Goal: Information Seeking & Learning: Learn about a topic

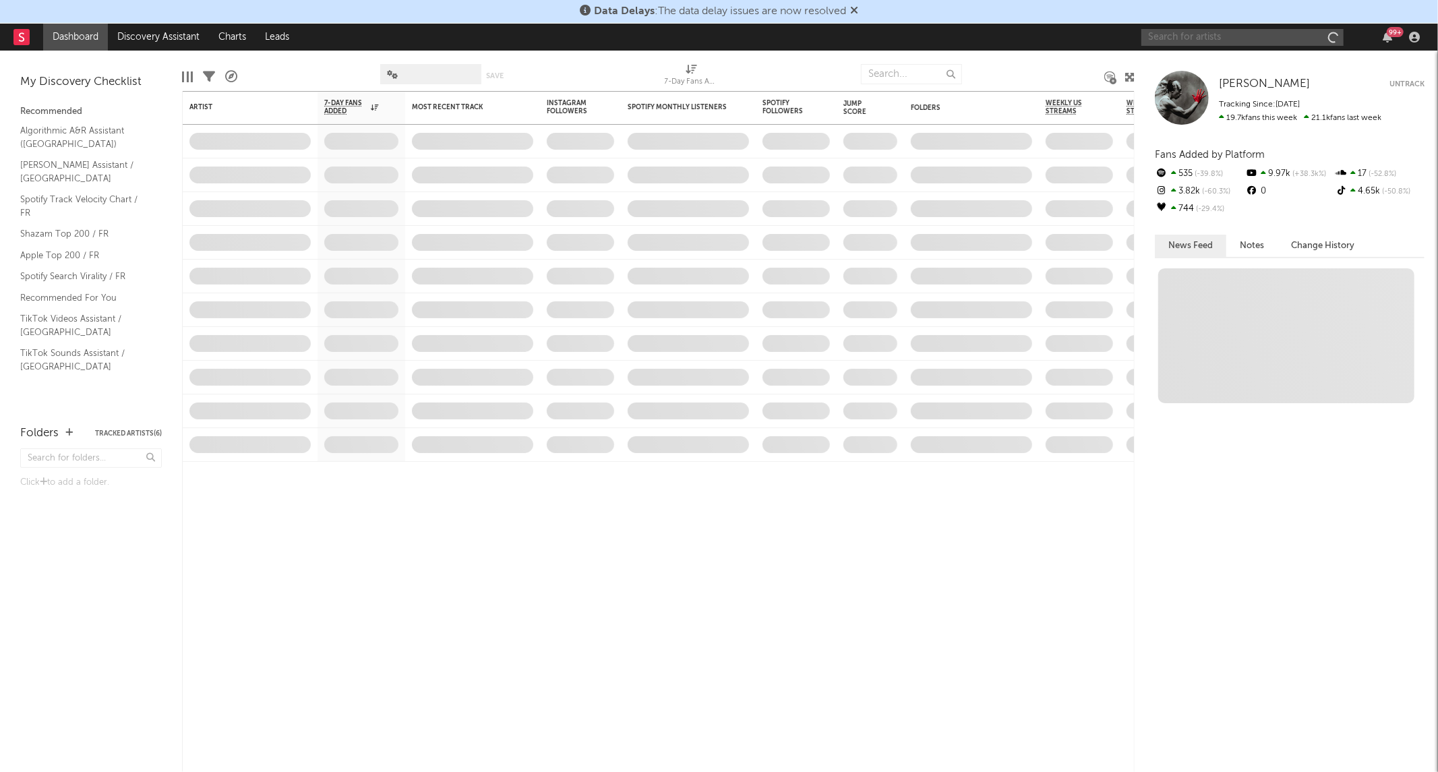
click at [1295, 34] on input "text" at bounding box center [1242, 37] width 202 height 17
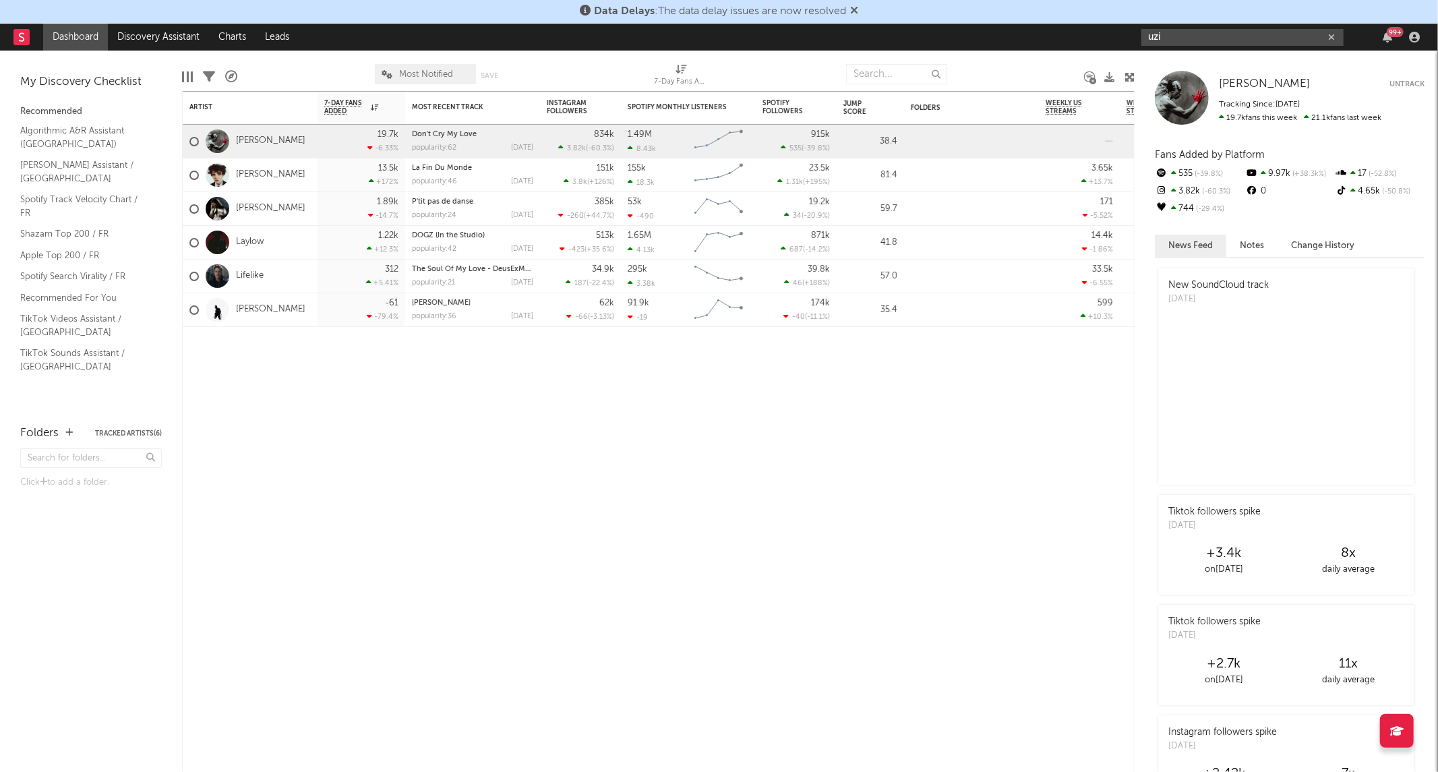
click at [1229, 36] on input "uzi" at bounding box center [1242, 37] width 202 height 17
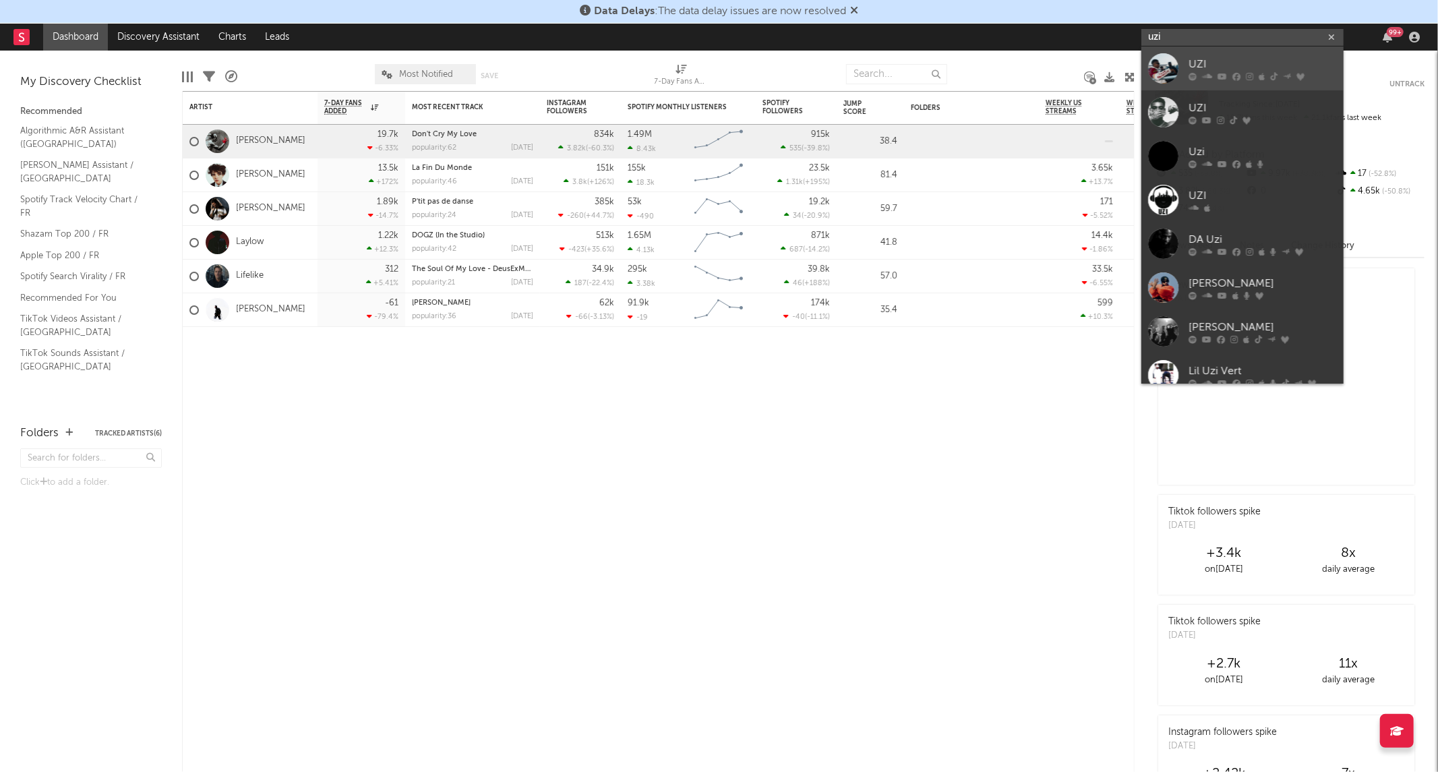
type input "uzi"
click at [1259, 75] on icon at bounding box center [1261, 77] width 6 height 8
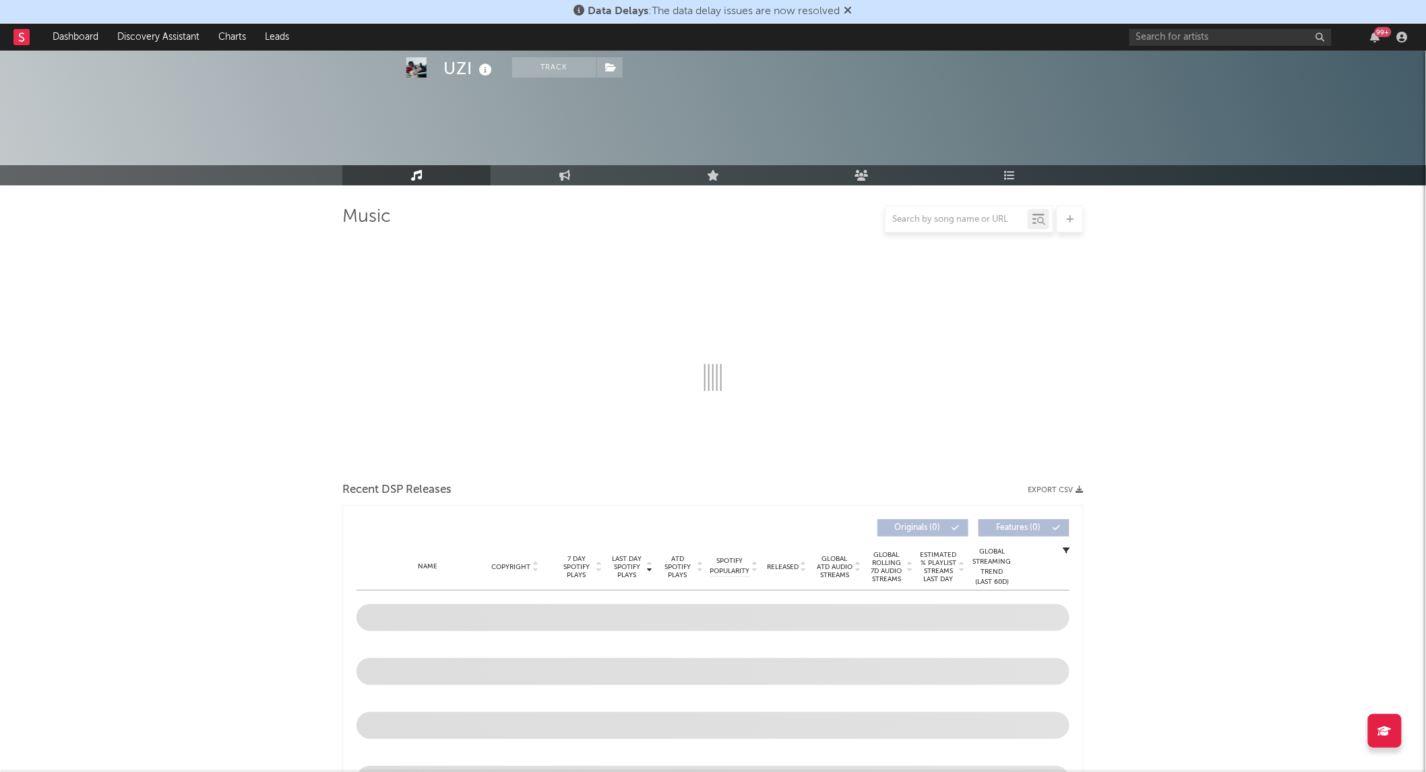
select select "6m"
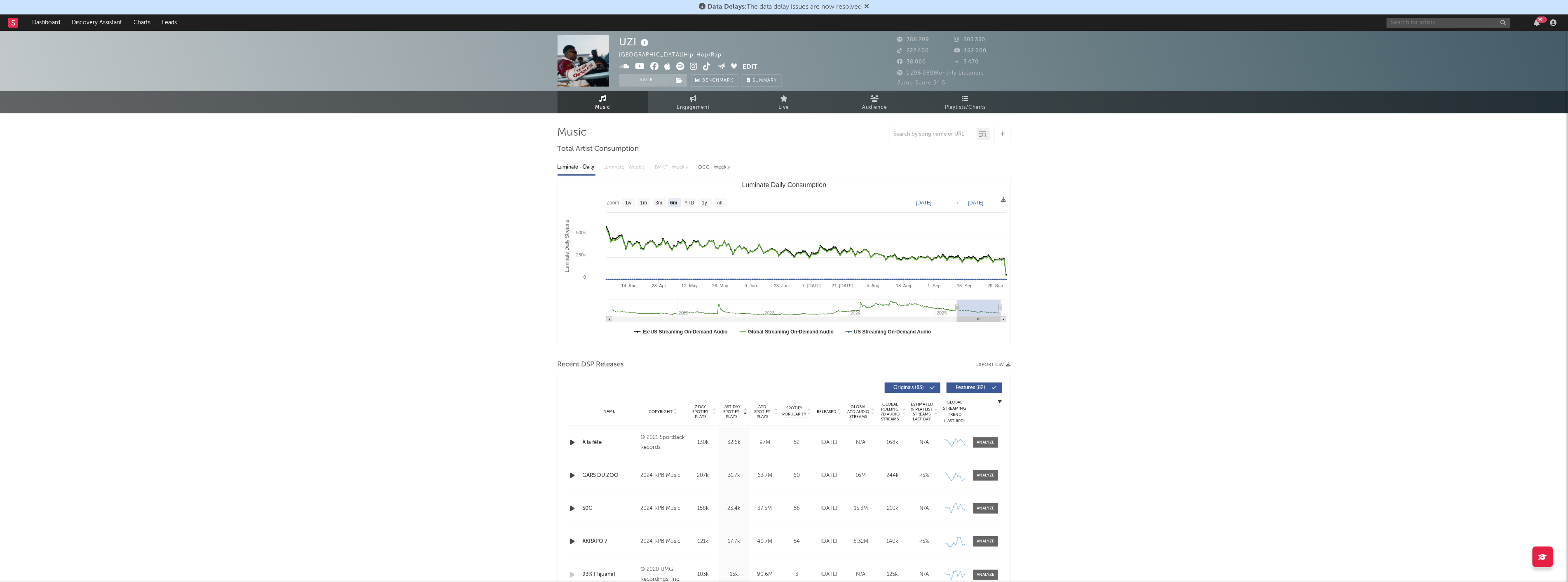
click at [878, 26] on input "text" at bounding box center [1448, 23] width 123 height 10
click at [878, 24] on input "text" at bounding box center [1448, 23] width 123 height 10
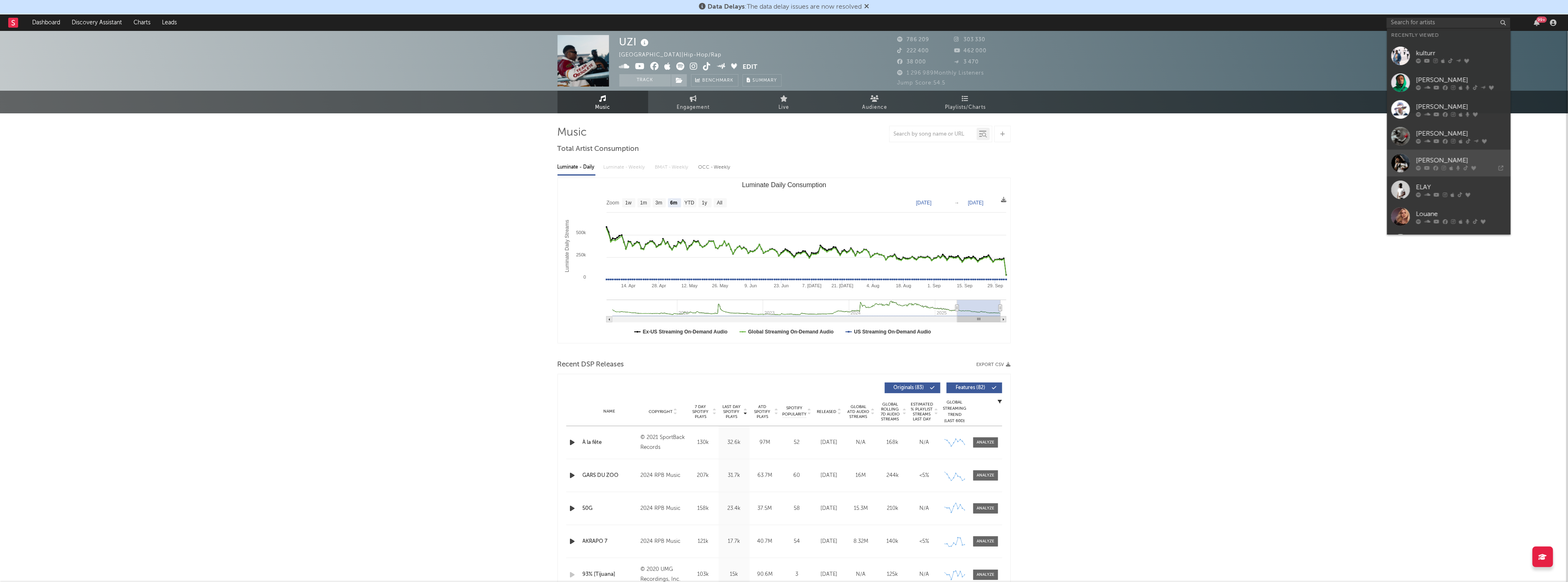
click at [878, 165] on div at bounding box center [1400, 163] width 18 height 18
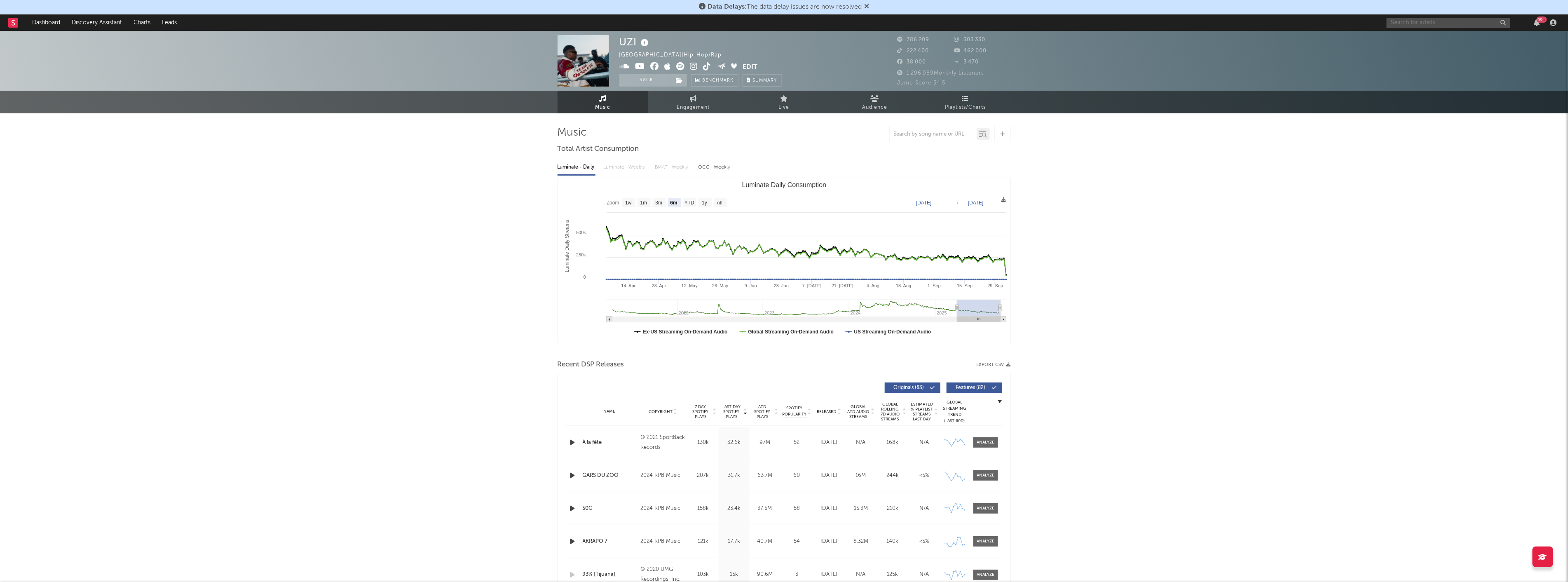
click at [878, 23] on input "text" at bounding box center [1448, 23] width 123 height 10
click at [878, 22] on input "gims" at bounding box center [1448, 23] width 123 height 10
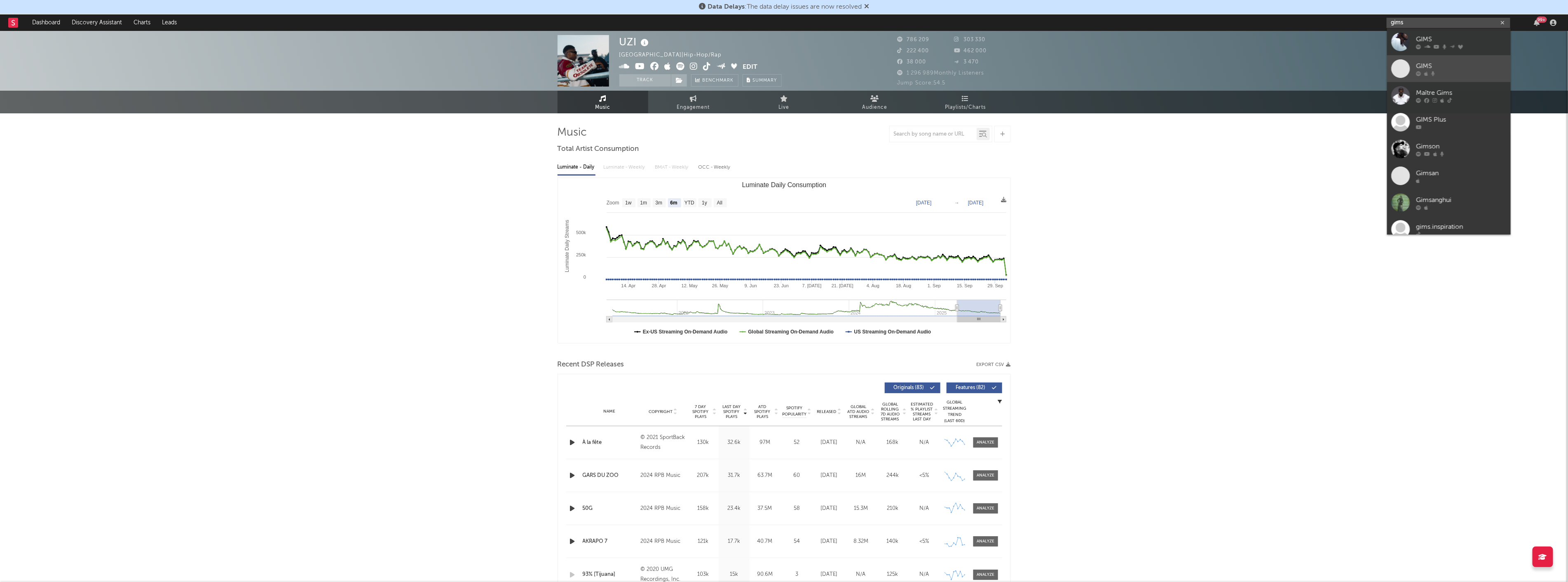
type input "gims"
click at [878, 75] on icon at bounding box center [1426, 73] width 4 height 5
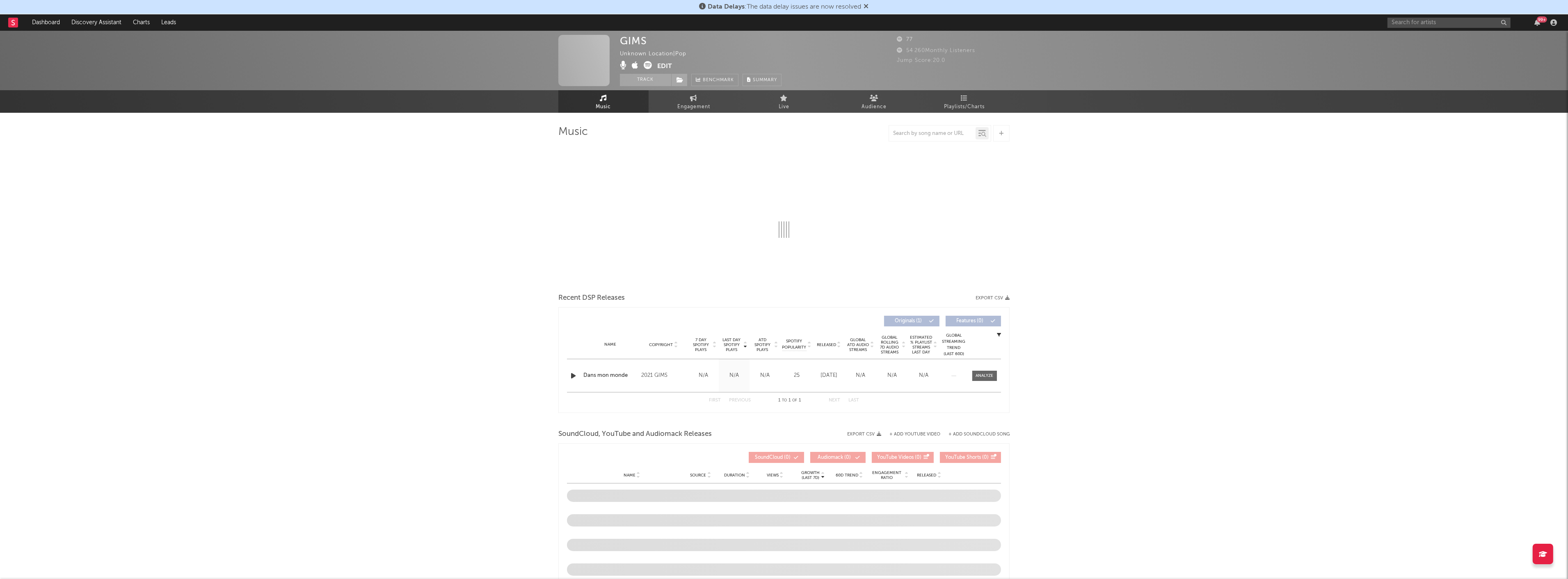
select select "1w"
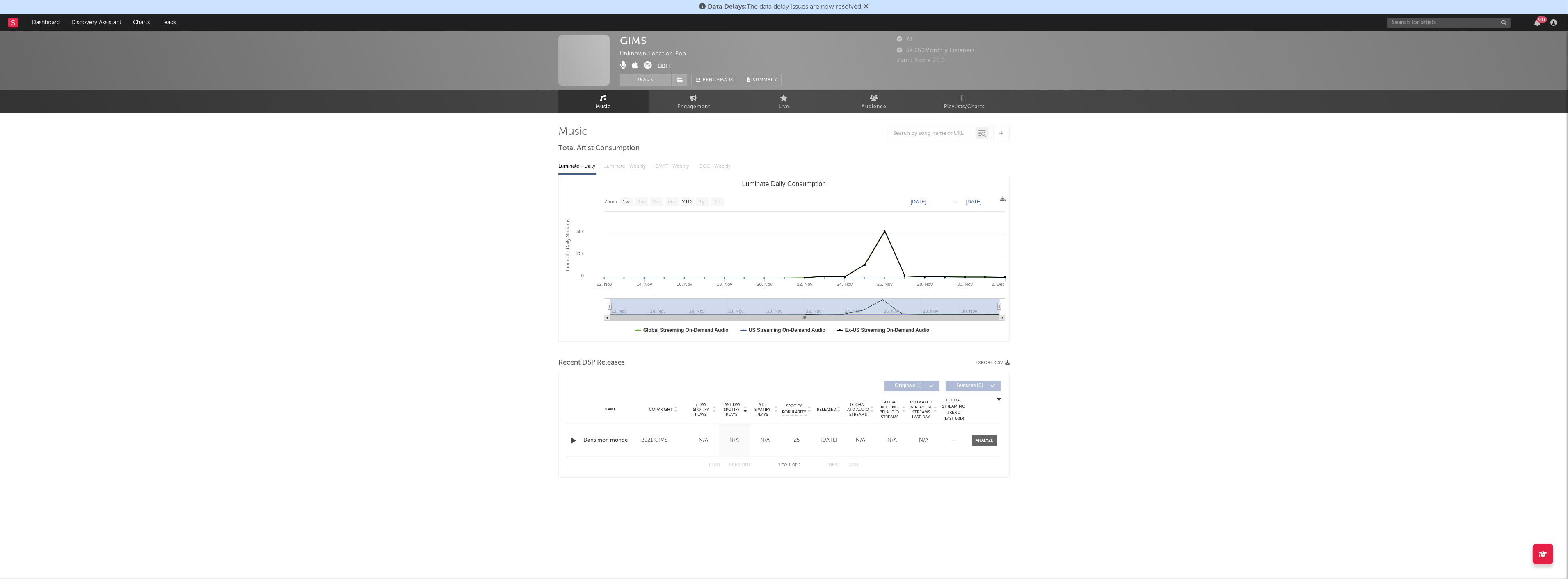
click at [607, 440] on div "Dans mon monde" at bounding box center [610, 440] width 54 height 8
click at [875, 23] on input "text" at bounding box center [1449, 23] width 123 height 10
type input "uzi"
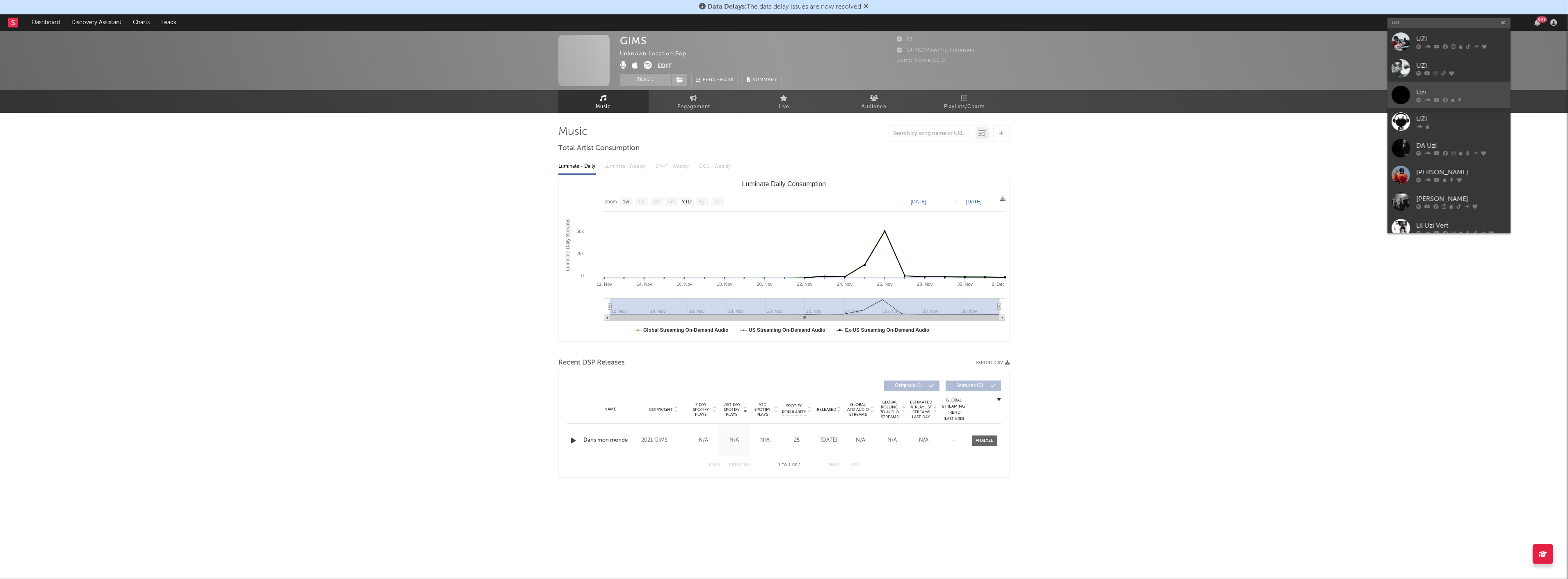
click at [875, 96] on div "Uzi" at bounding box center [1461, 92] width 90 height 10
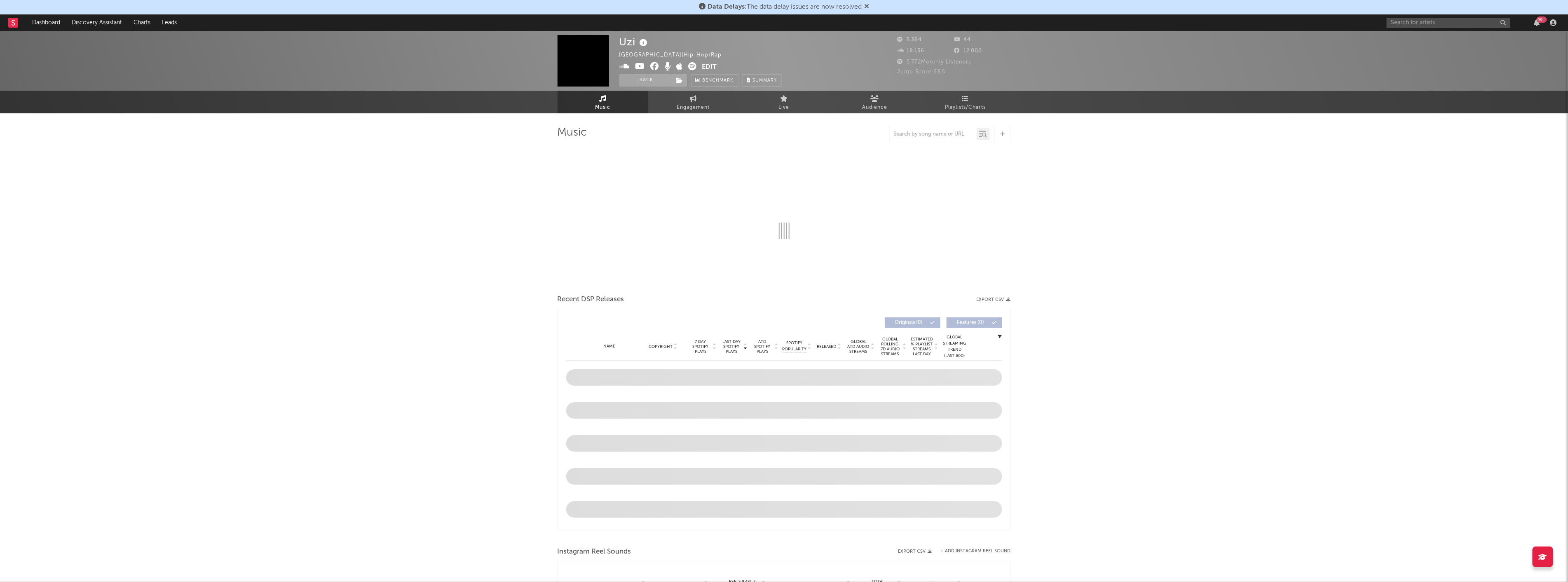
select select "6m"
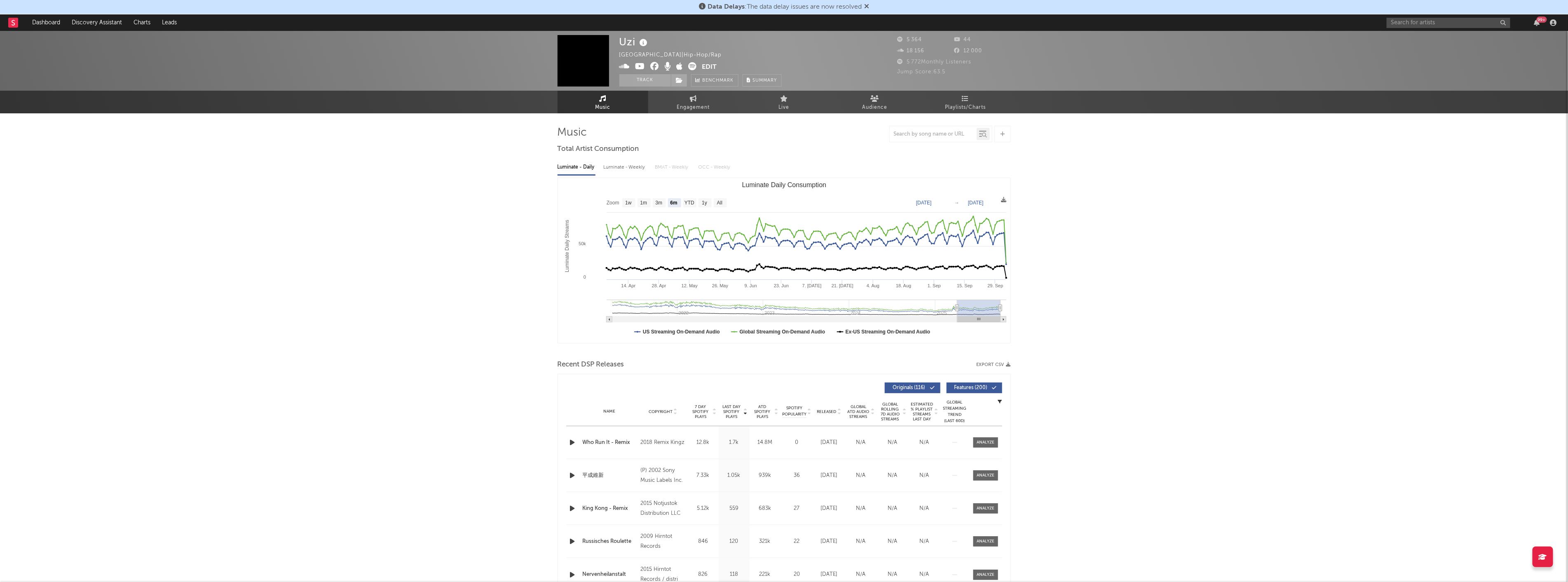
click at [867, 6] on icon at bounding box center [866, 6] width 5 height 7
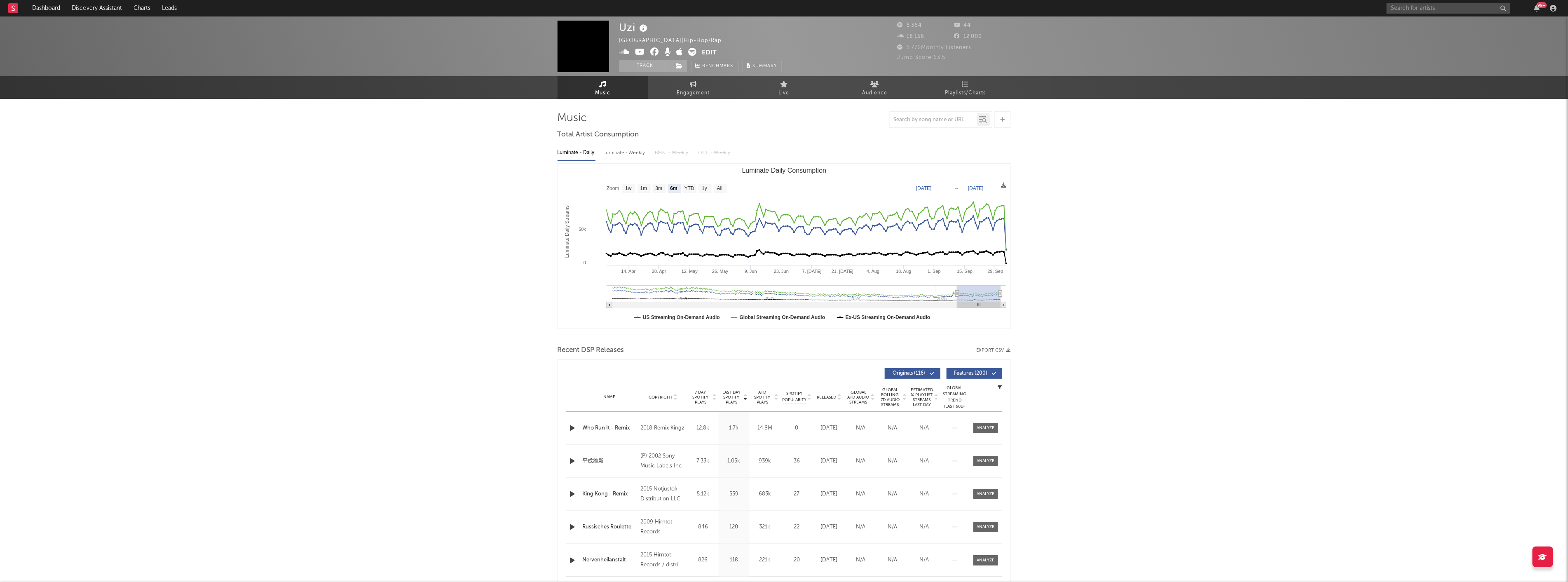
click at [878, 9] on div "99 +" at bounding box center [1473, 8] width 173 height 17
click at [878, 7] on icon "button" at bounding box center [1536, 8] width 6 height 7
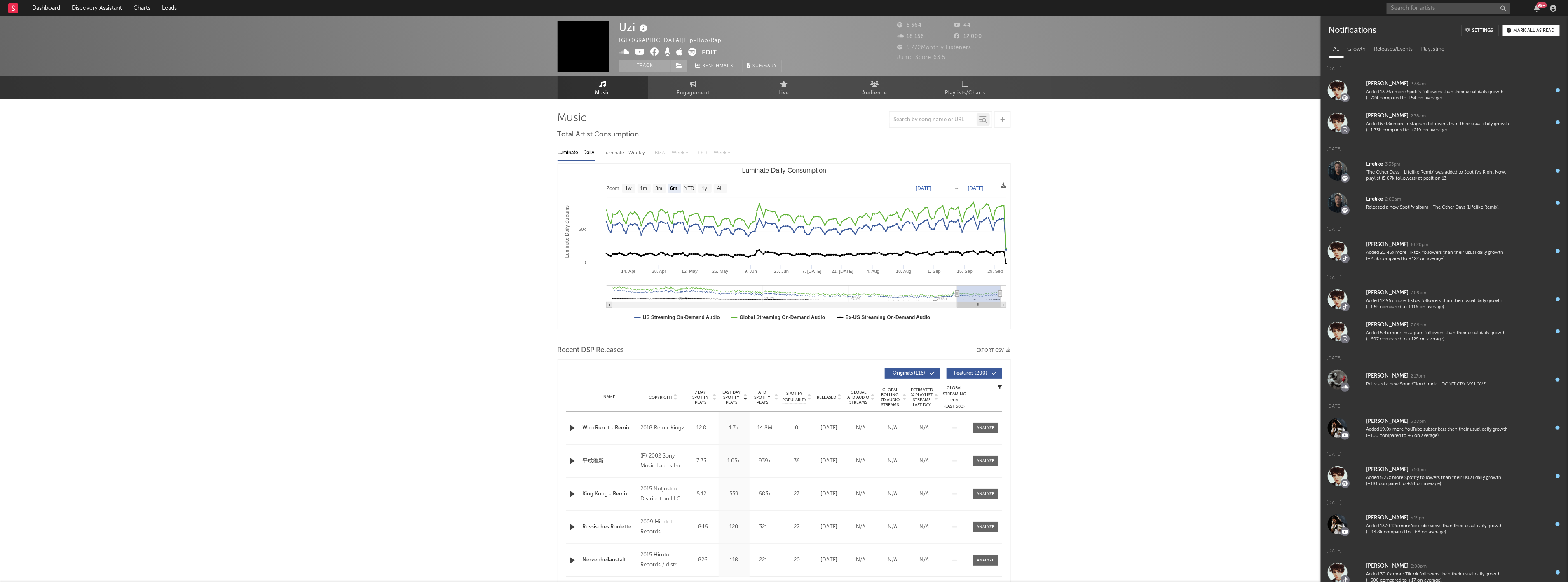
click at [878, 294] on div "Uzi France | Hip-Hop/Rap Edit Track Benchmark Summary 5 364 44 18 156 12 000 5 …" at bounding box center [784, 498] width 1568 height 963
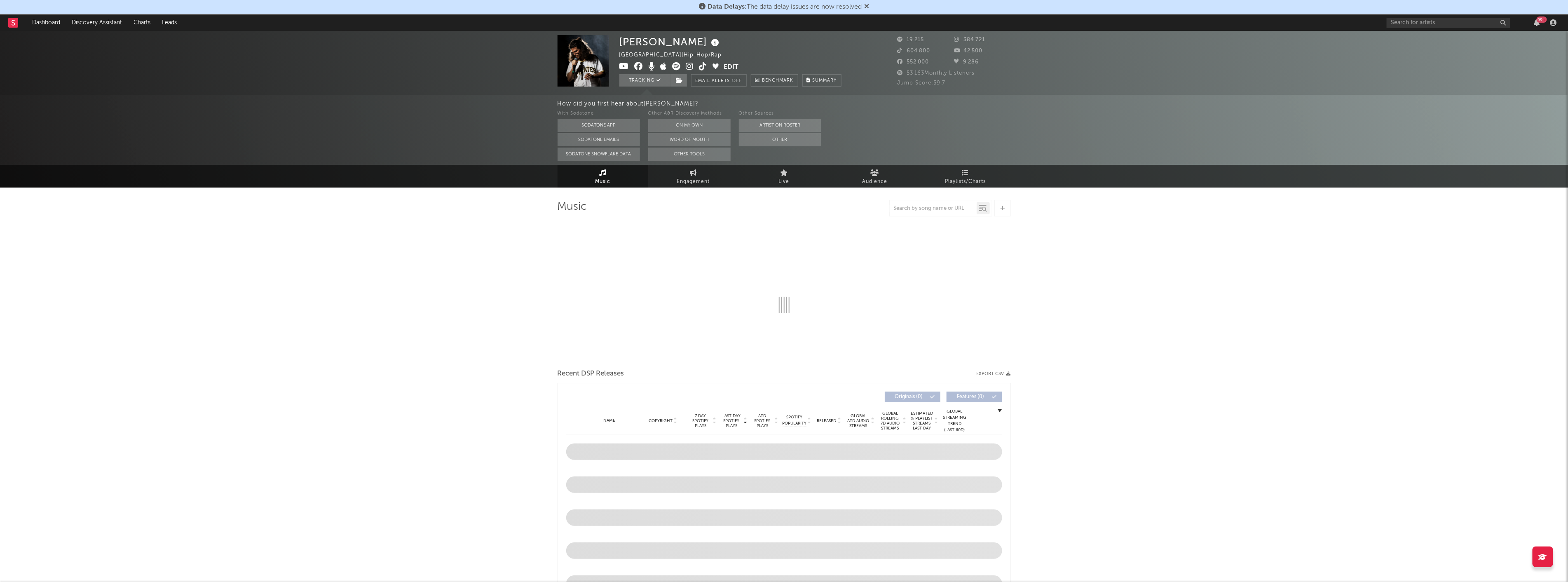
select select "6m"
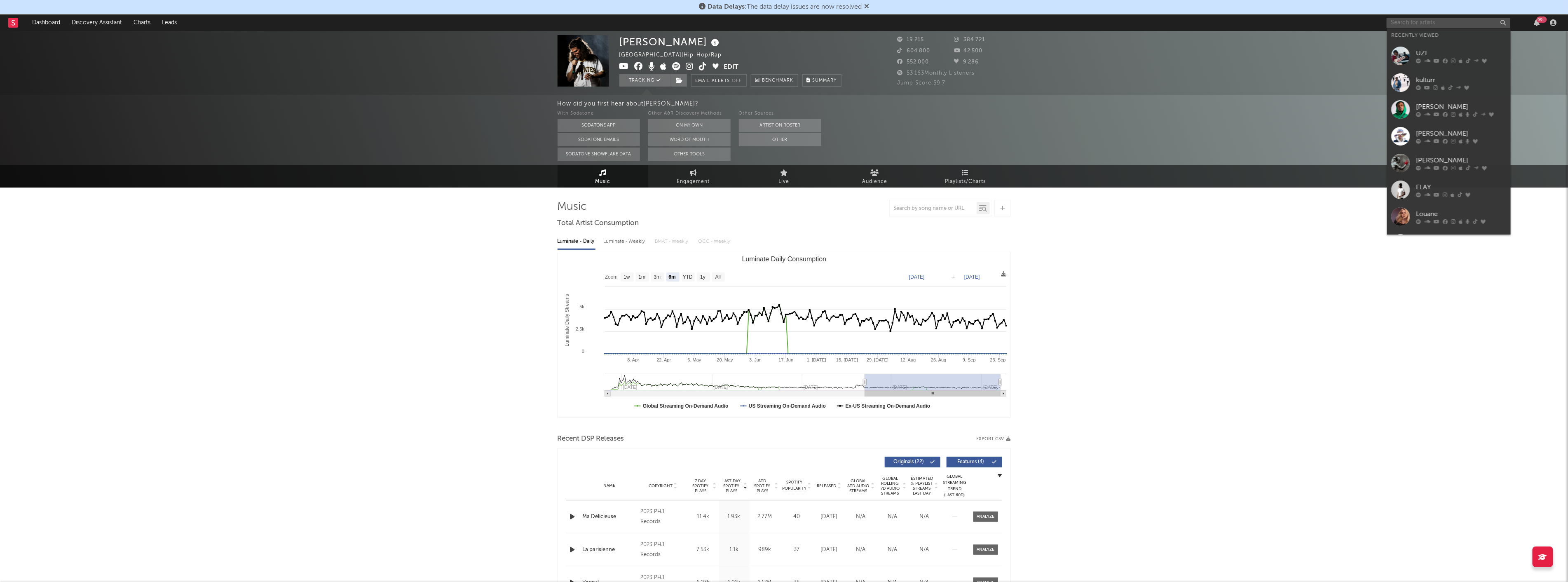
click at [1424, 22] on input "text" at bounding box center [1448, 23] width 123 height 10
type input "snake"
click at [1441, 42] on div "DJ Snake" at bounding box center [1461, 39] width 90 height 10
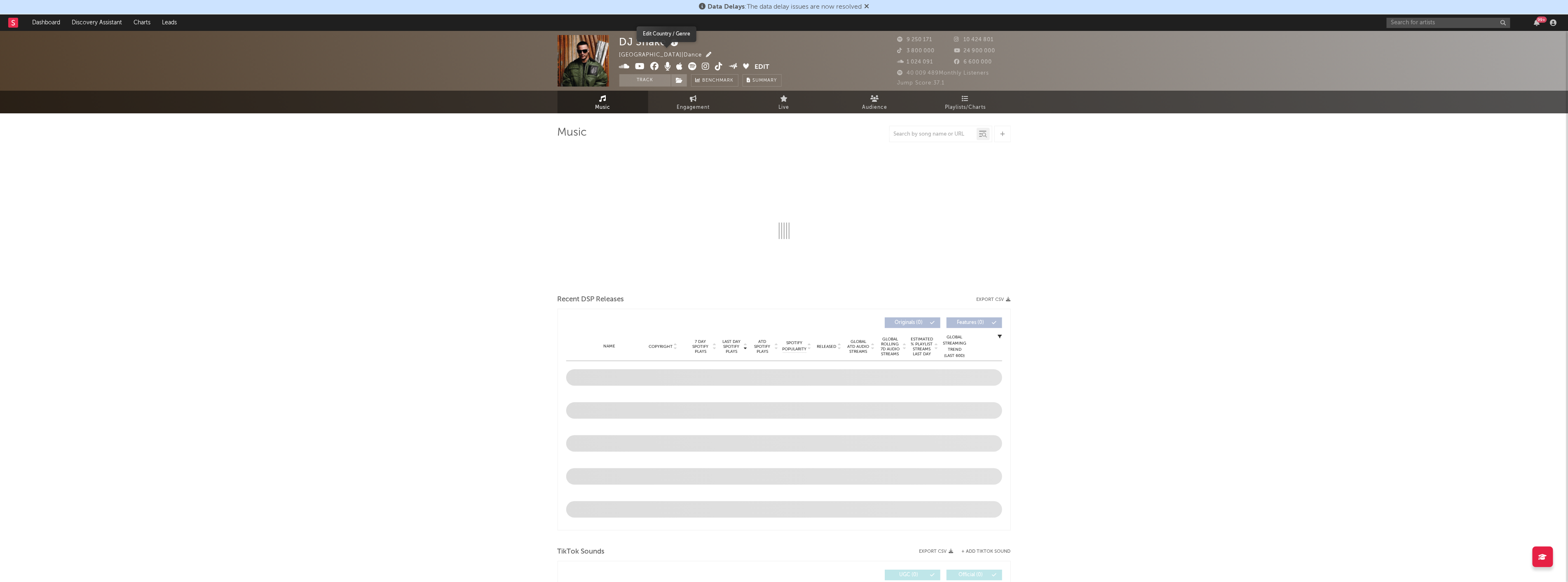
click at [706, 54] on icon "button" at bounding box center [709, 54] width 6 height 6
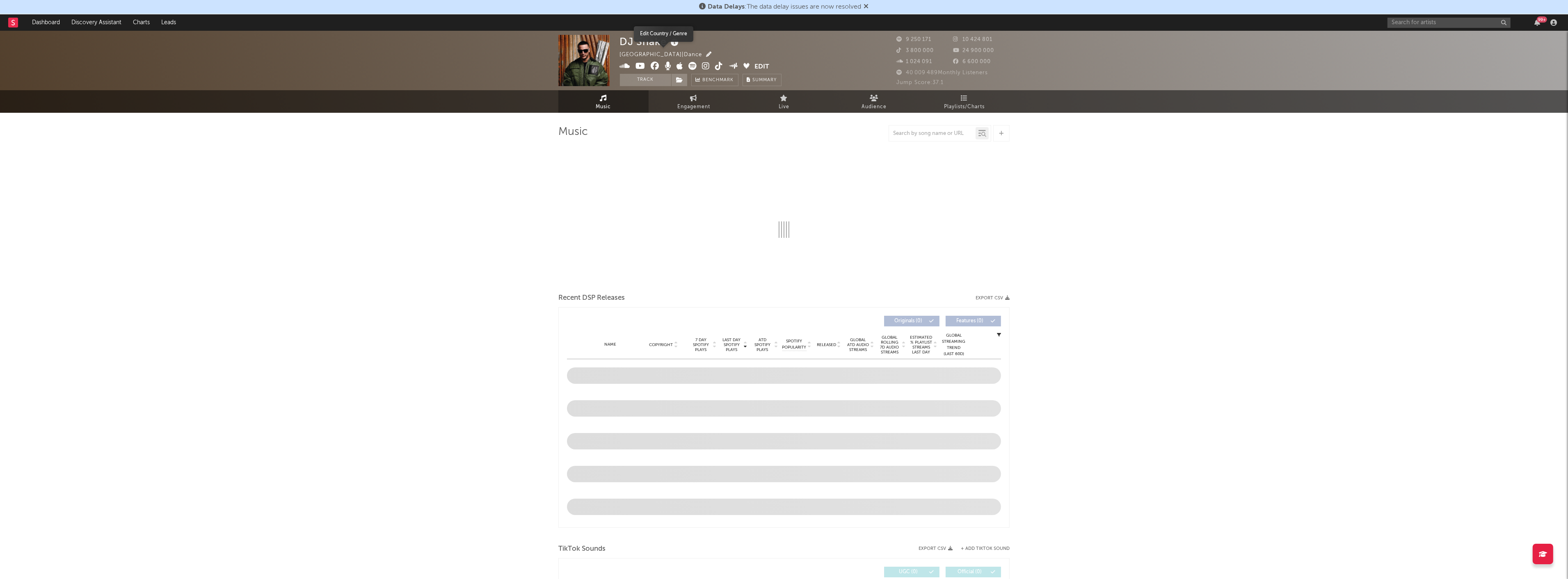
select select "6m"
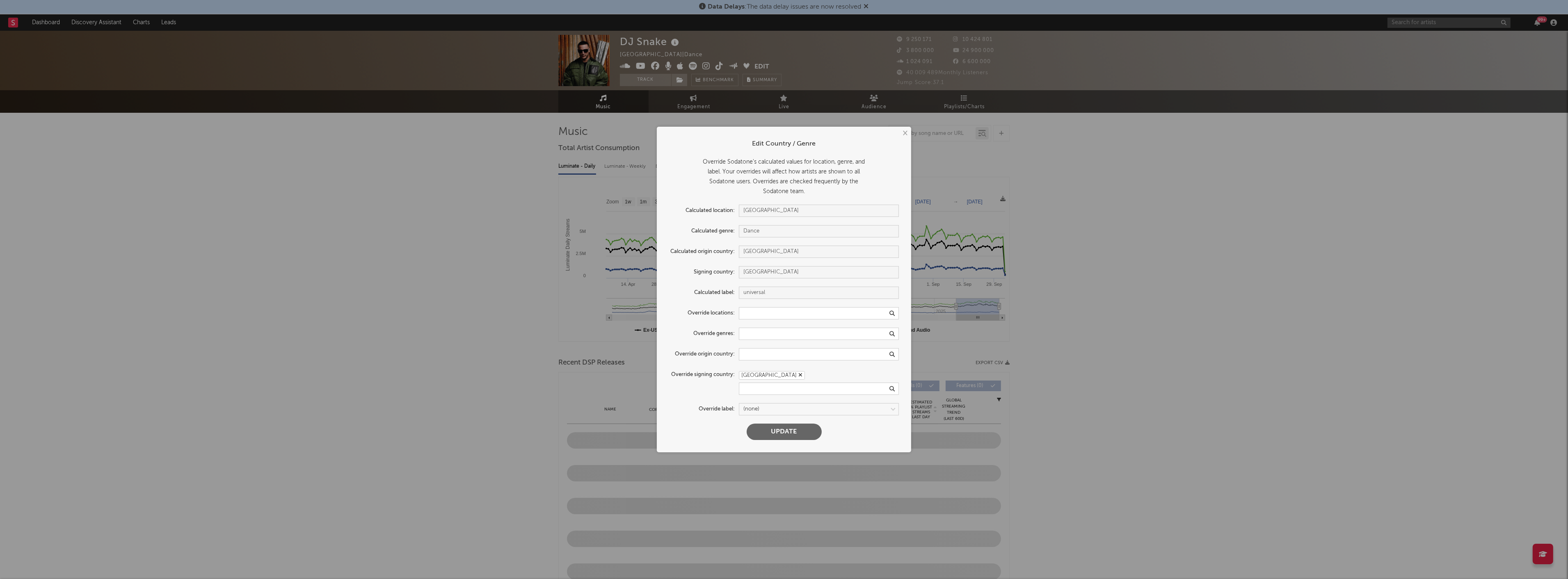
click at [1219, 197] on div "× Edit Country / Genre Override Sodatone's calculated values for location, genr…" at bounding box center [784, 290] width 1568 height 579
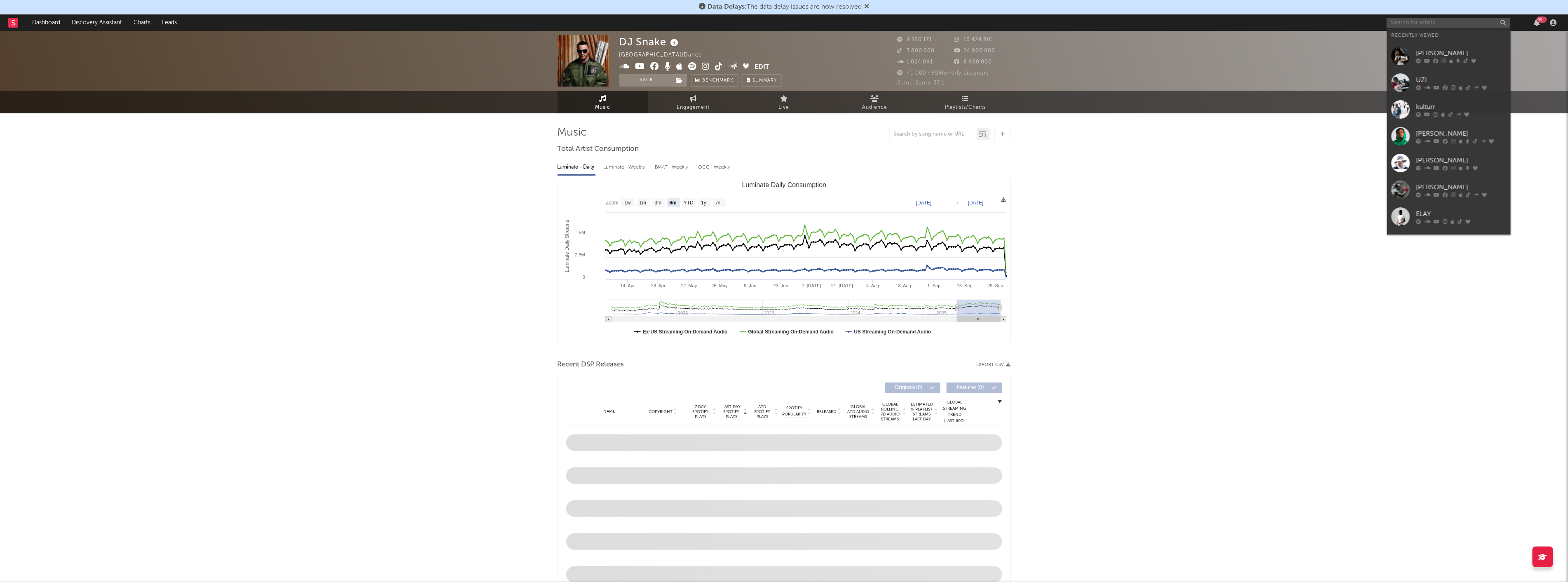
click at [1470, 22] on input "text" at bounding box center [1448, 23] width 123 height 10
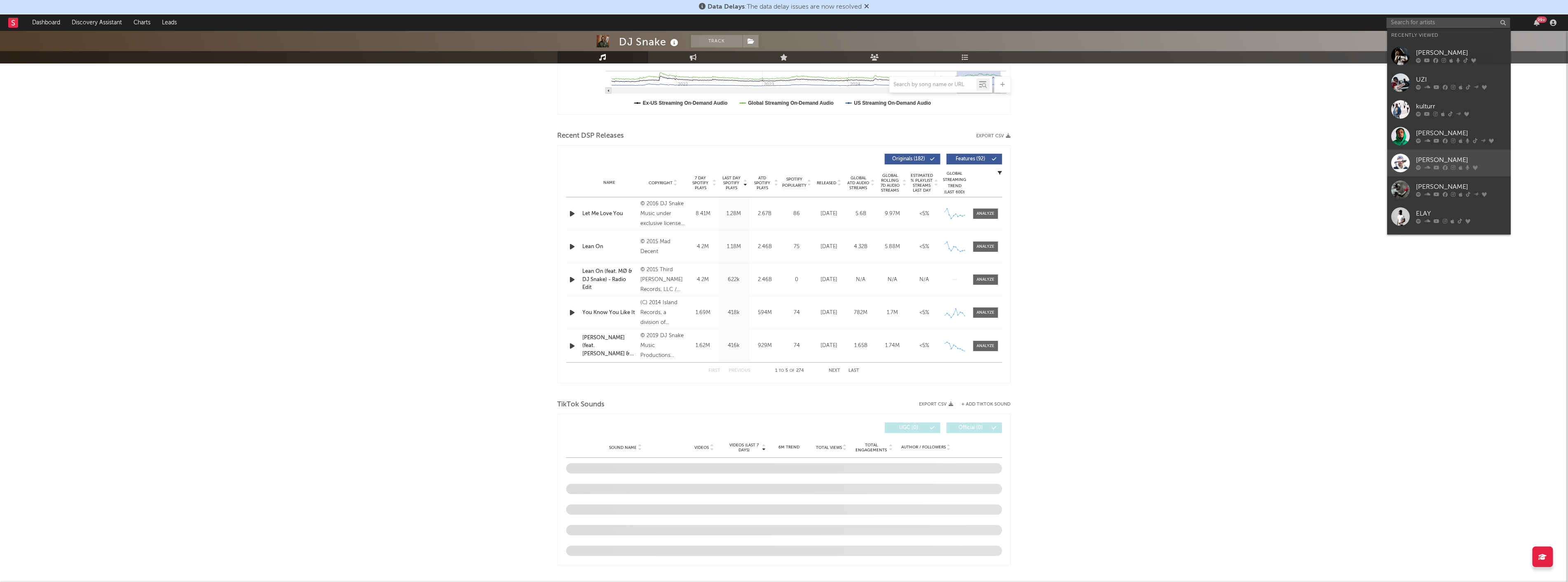
click at [1448, 164] on div "[PERSON_NAME]" at bounding box center [1461, 160] width 90 height 10
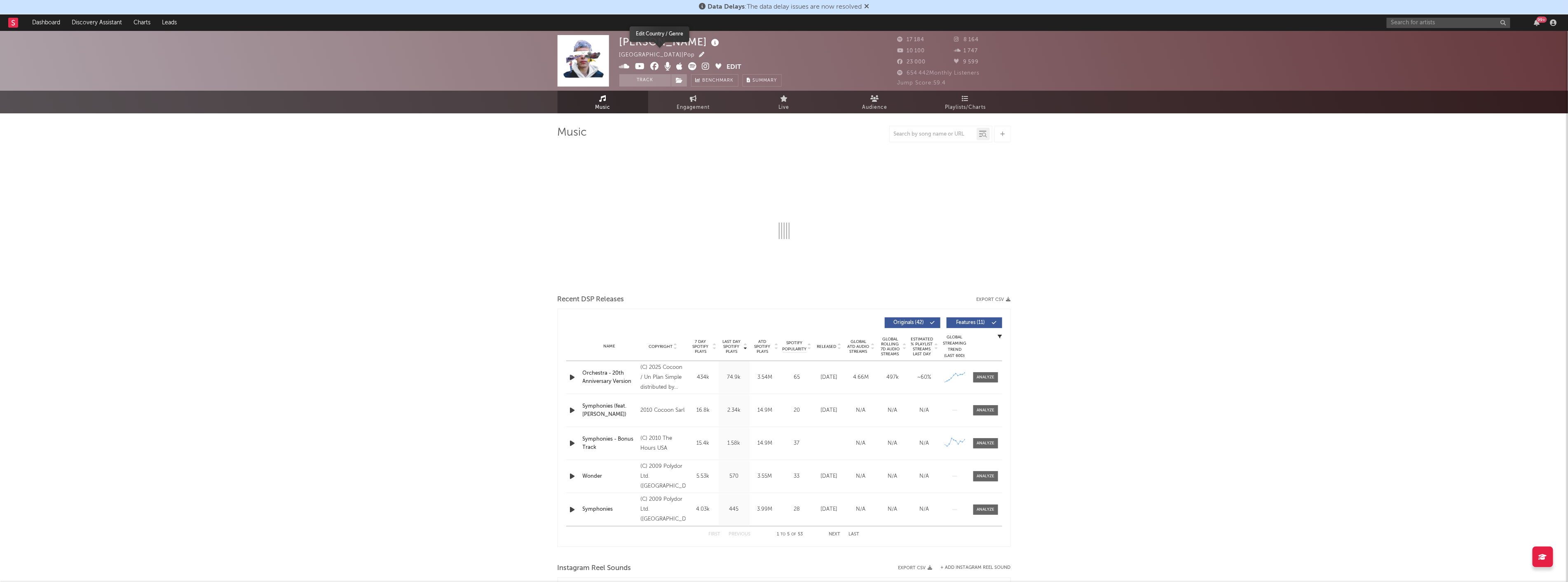
select select "6m"
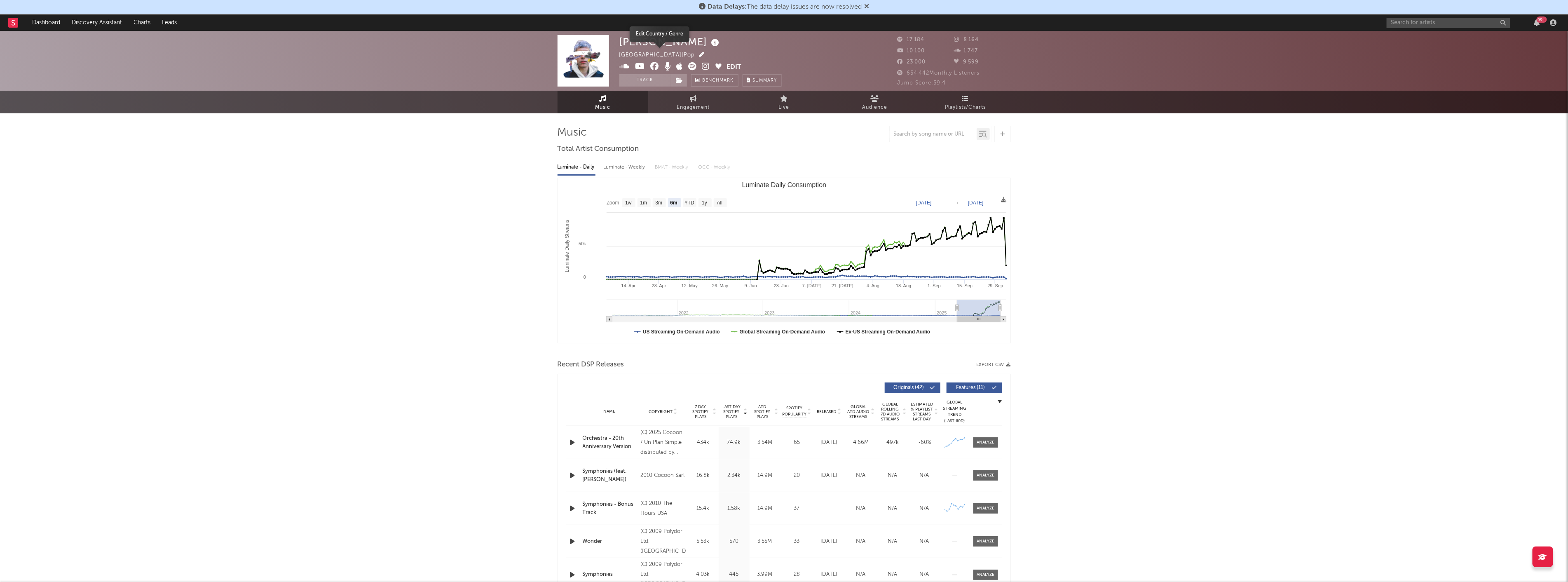
click at [699, 55] on icon "button" at bounding box center [702, 54] width 6 height 6
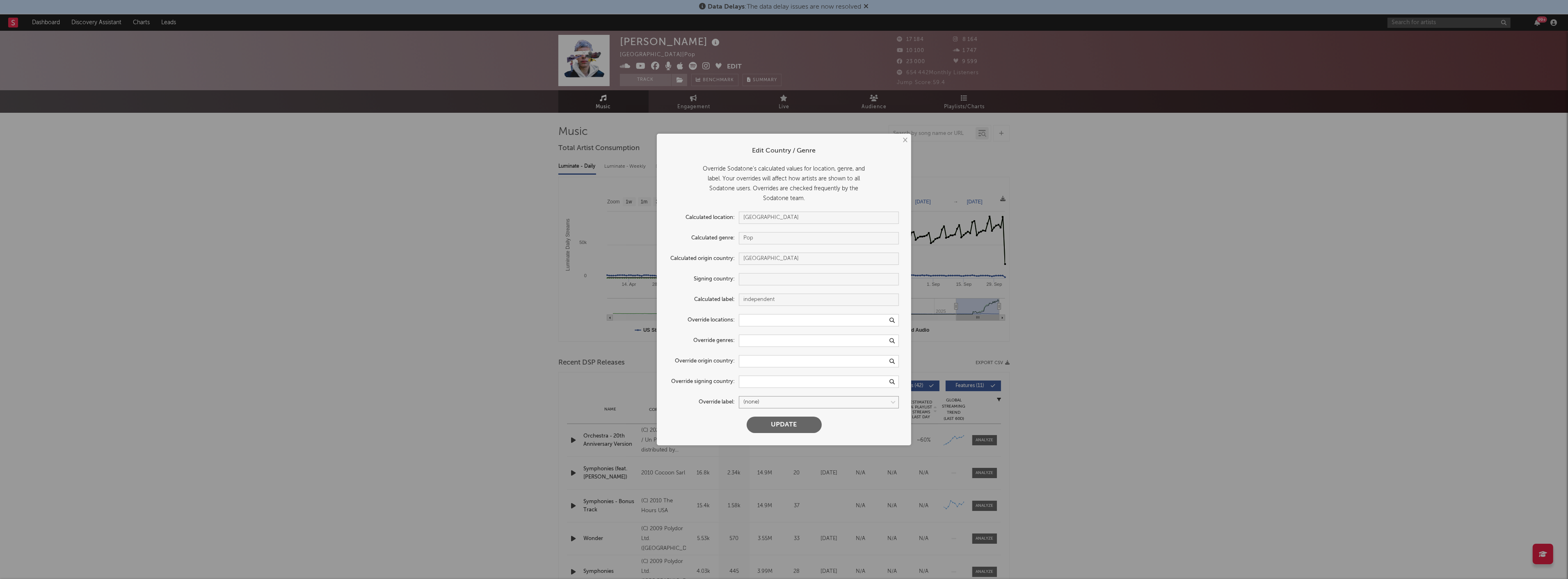
click at [788, 402] on select at bounding box center [819, 402] width 160 height 12
click at [1075, 352] on div "× Edit Country / Genre Override Sodatone's calculated values for location, genr…" at bounding box center [784, 290] width 1568 height 579
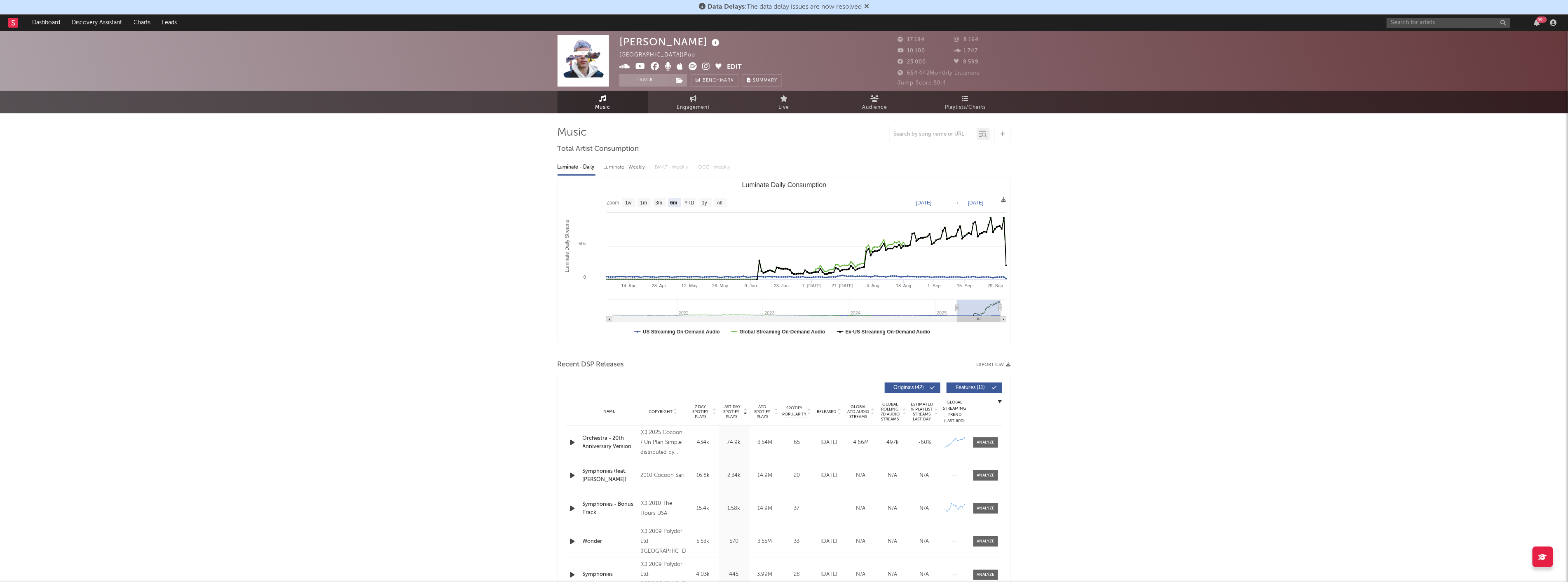
click at [1438, 13] on div "Data Delays : The data delay issues are now resolved" at bounding box center [784, 7] width 1568 height 15
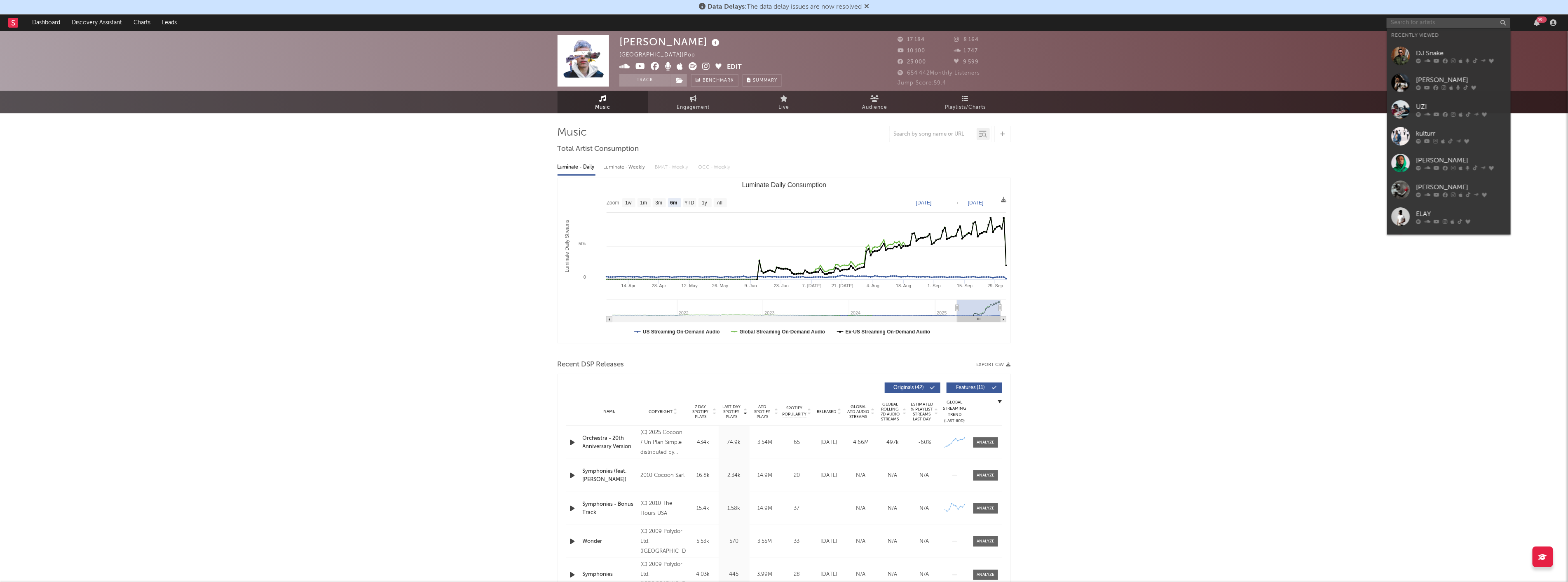
click at [1423, 24] on input "text" at bounding box center [1448, 23] width 123 height 10
type input "gims"
click at [1424, 39] on div "GIMS" at bounding box center [1461, 39] width 90 height 10
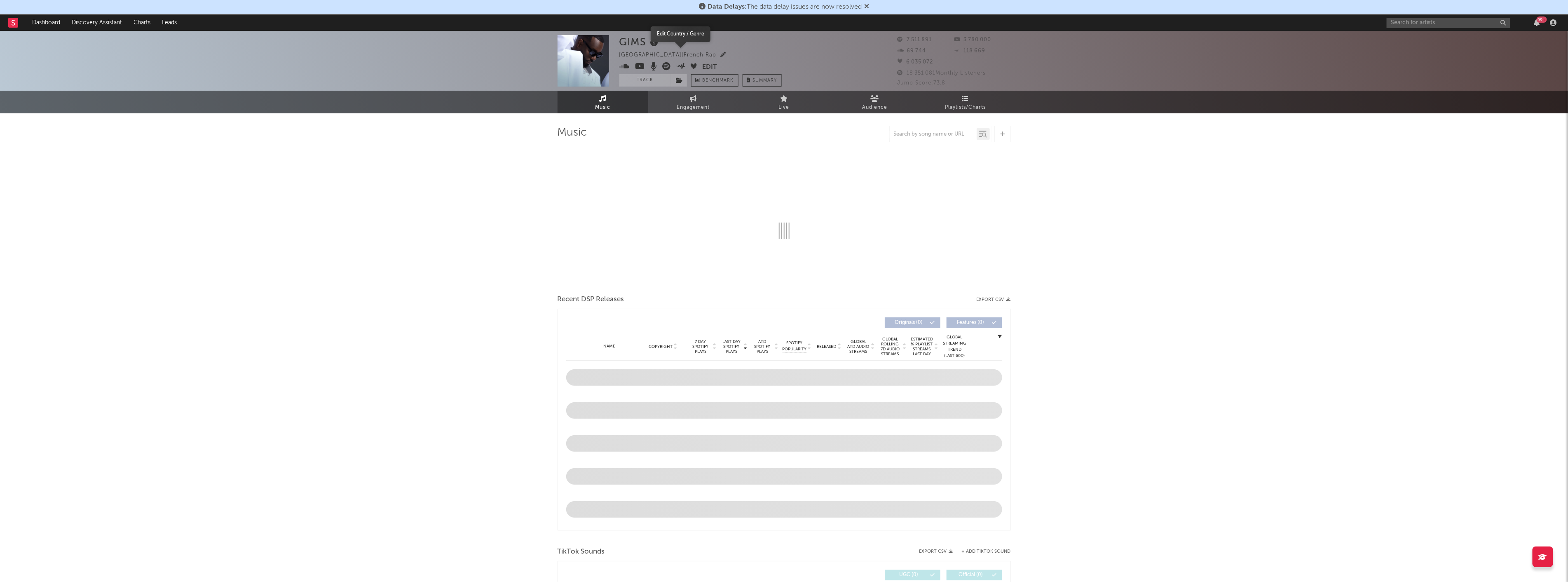
click at [721, 54] on icon "button" at bounding box center [723, 54] width 6 height 6
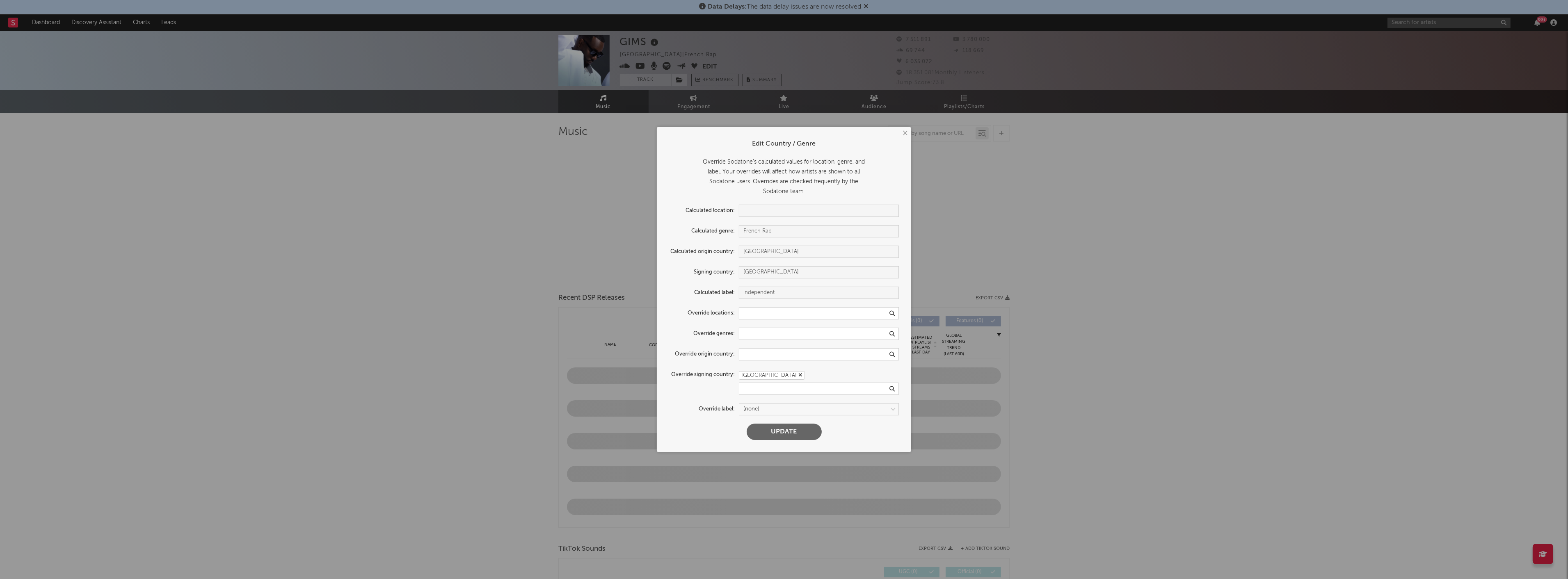
select select "6m"
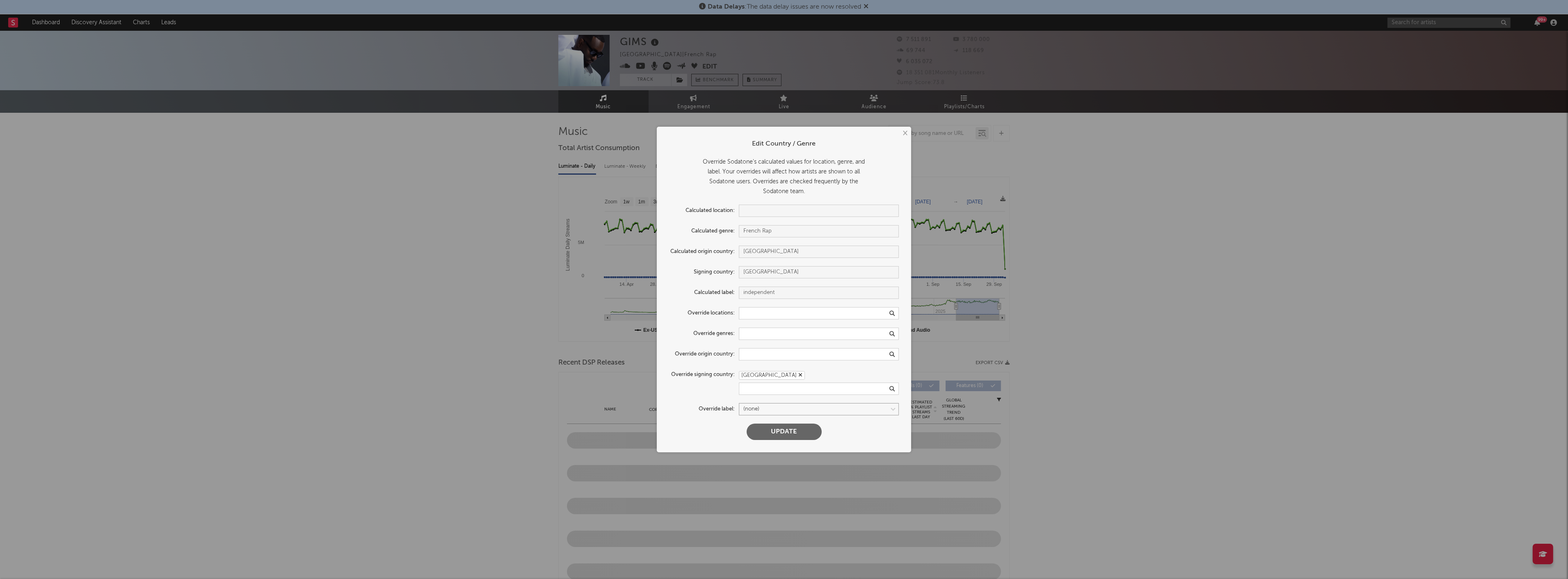
click at [824, 409] on select at bounding box center [819, 409] width 160 height 12
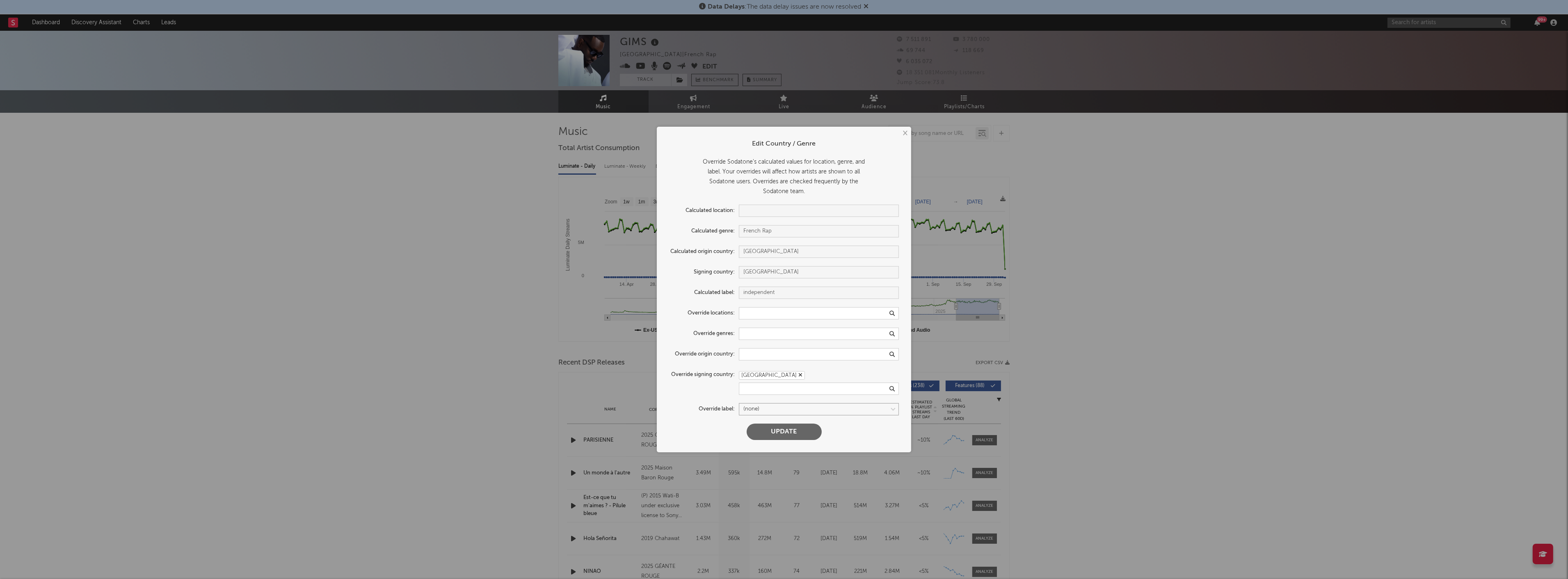
click at [1114, 223] on div "× Edit Country / Genre Override Sodatone's calculated values for location, genr…" at bounding box center [784, 290] width 1568 height 579
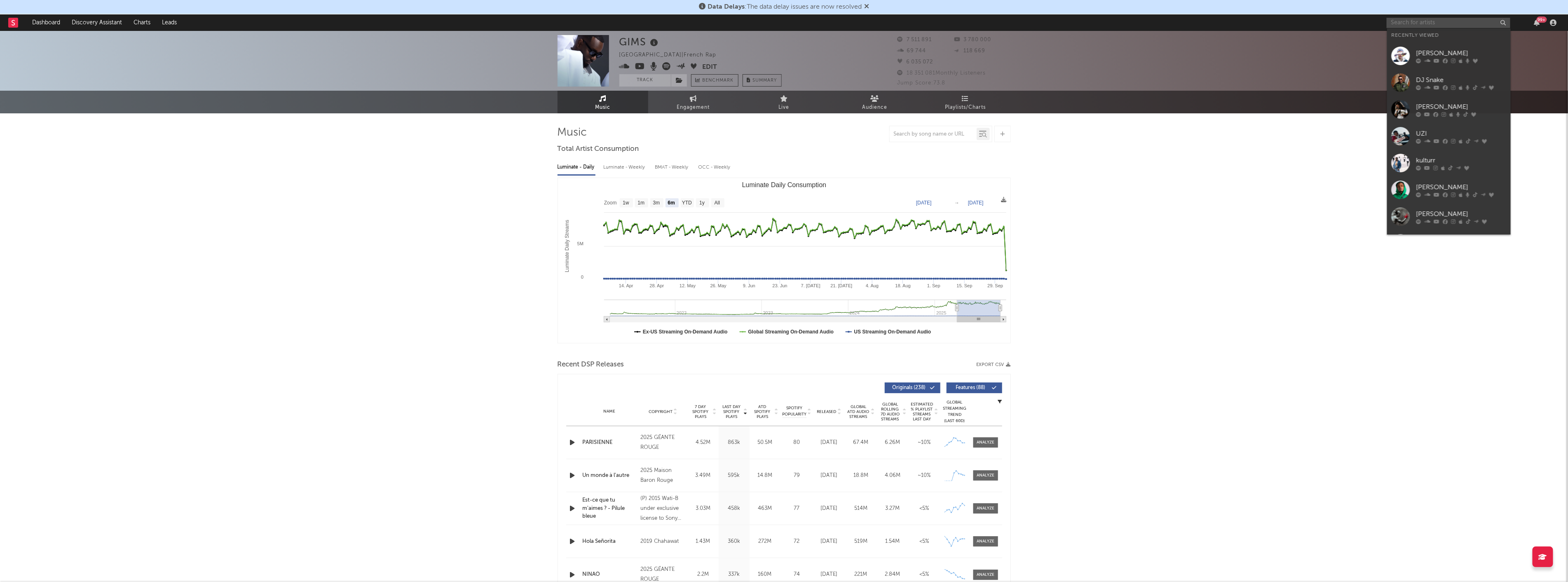
click at [1478, 26] on input "text" at bounding box center [1448, 23] width 123 height 10
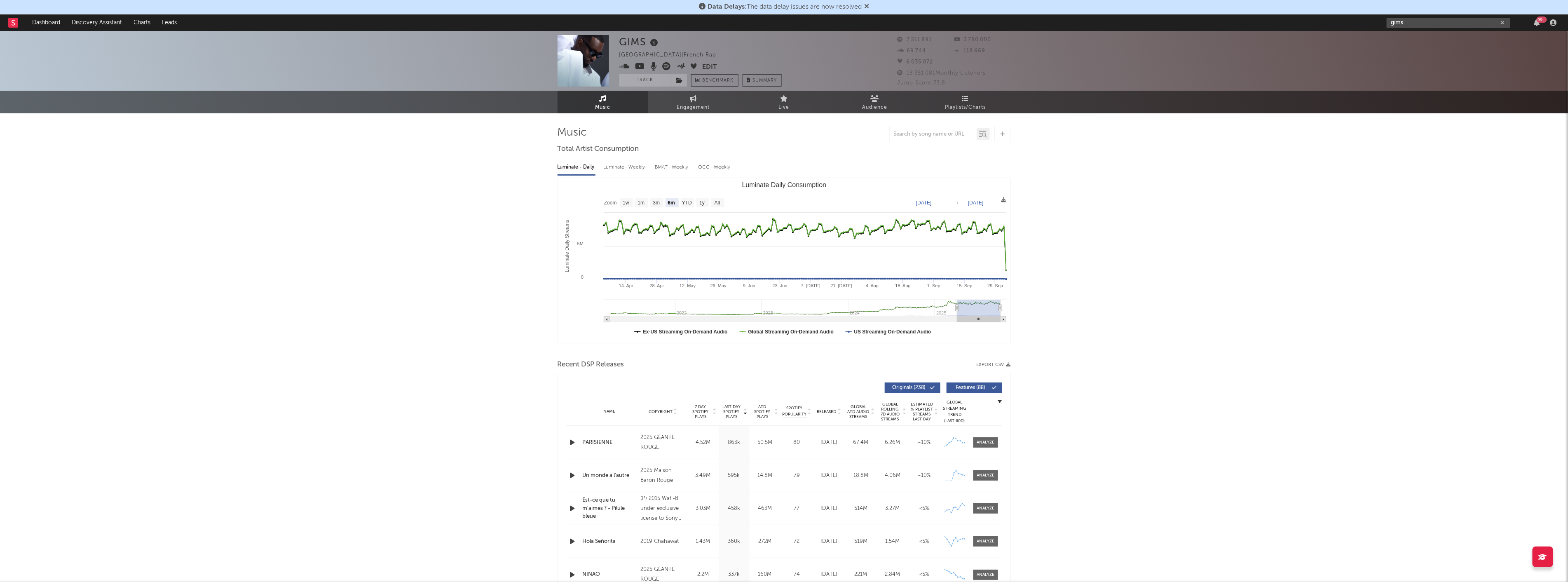
click at [1430, 18] on input "gims" at bounding box center [1448, 23] width 123 height 10
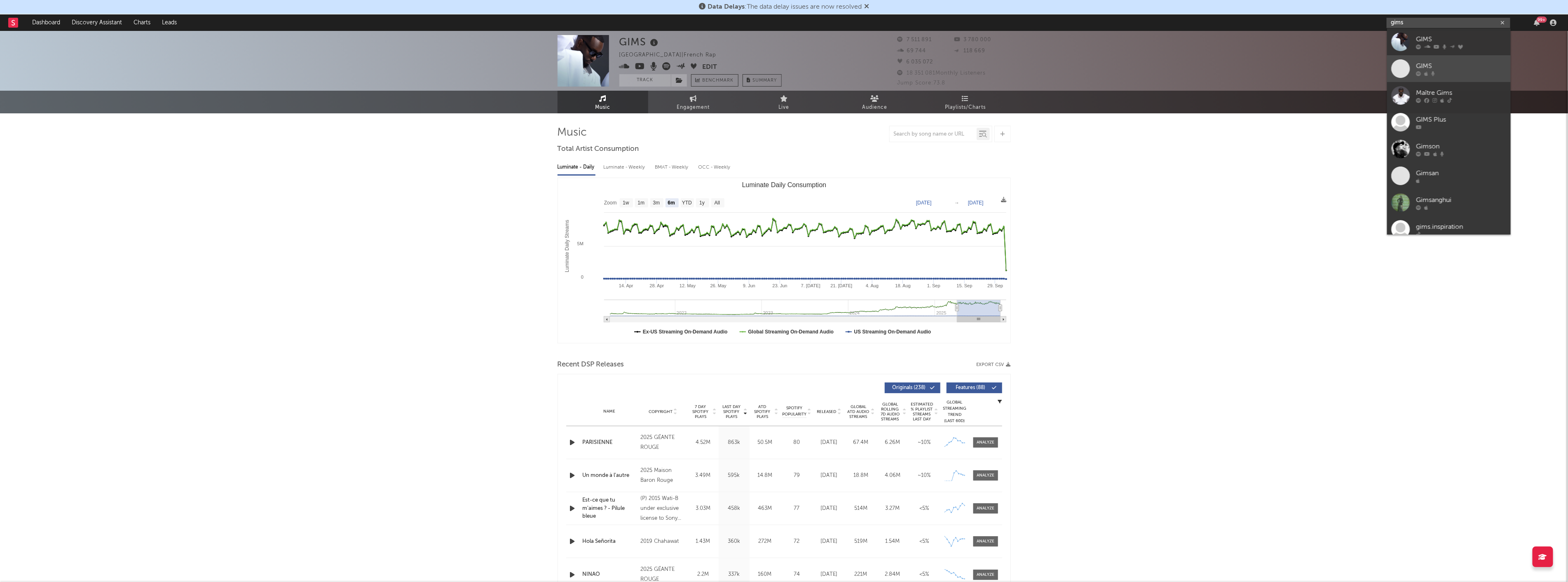
type input "gims"
click at [1423, 68] on div "GIMS" at bounding box center [1461, 66] width 90 height 10
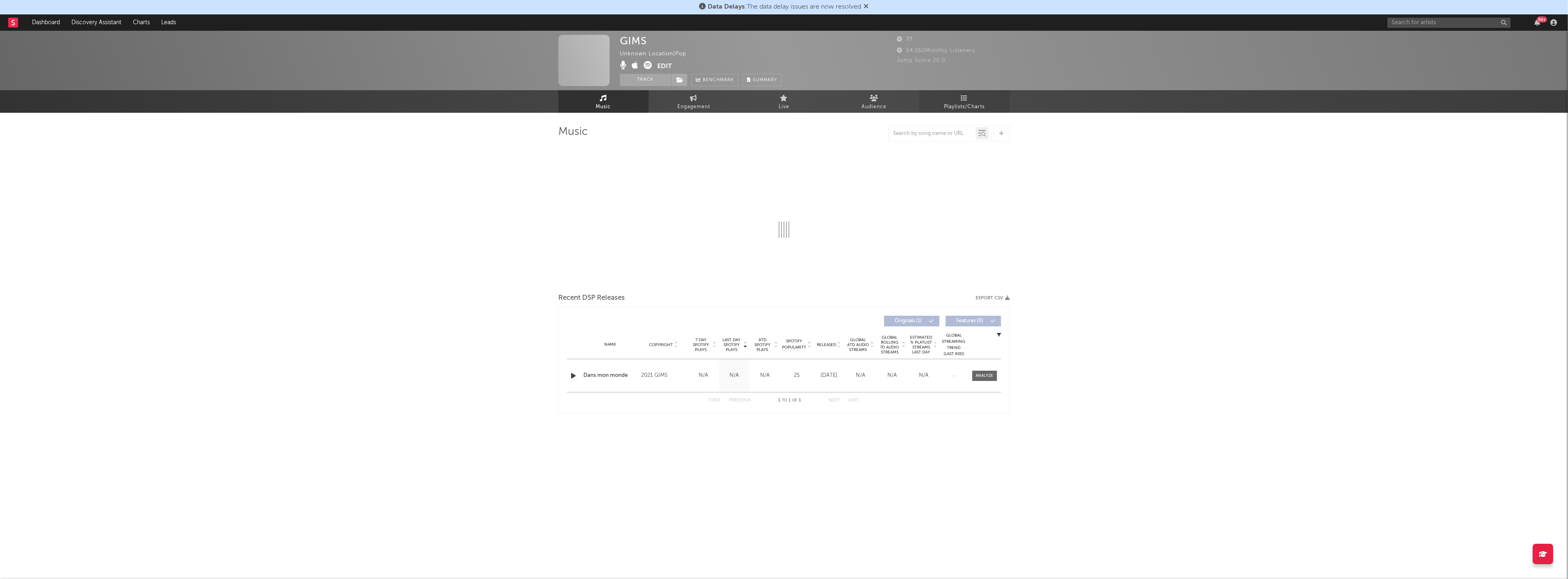
select select "1w"
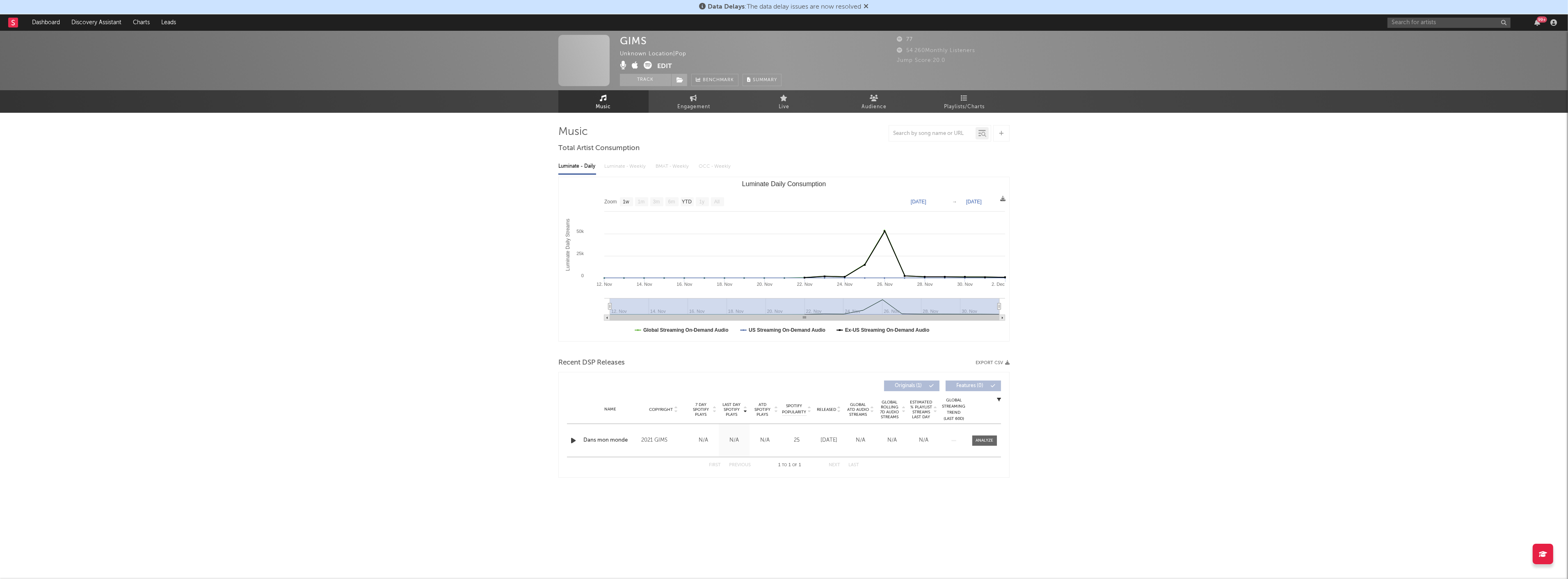
click at [635, 66] on icon at bounding box center [635, 64] width 7 height 8
click at [1452, 22] on input "text" at bounding box center [1449, 23] width 123 height 10
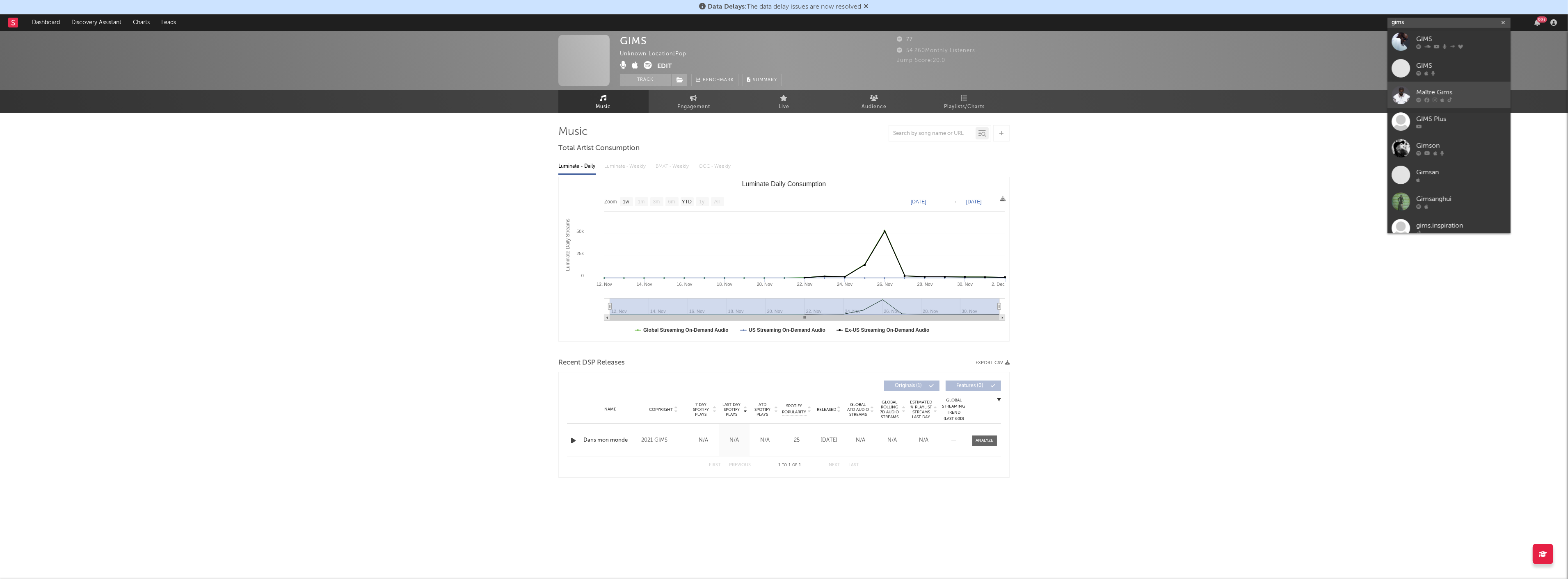
type input "gims"
click at [1426, 94] on div "Maître Gims" at bounding box center [1461, 92] width 90 height 10
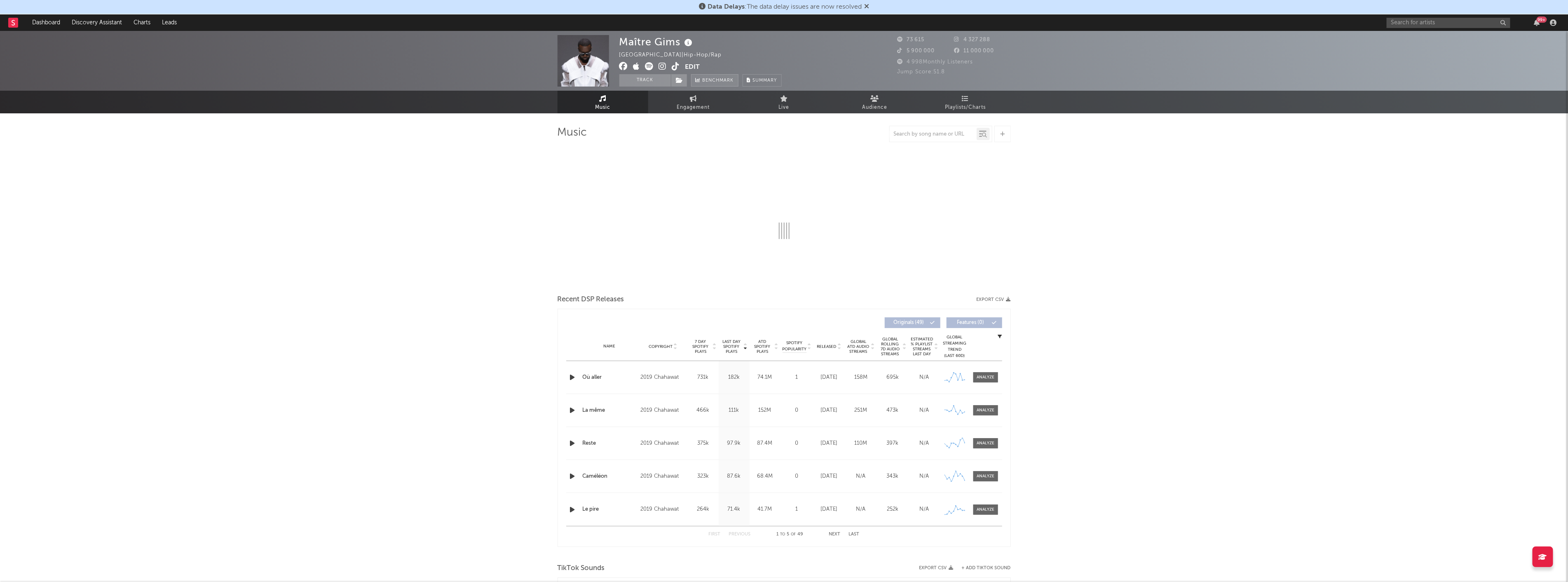
select select "6m"
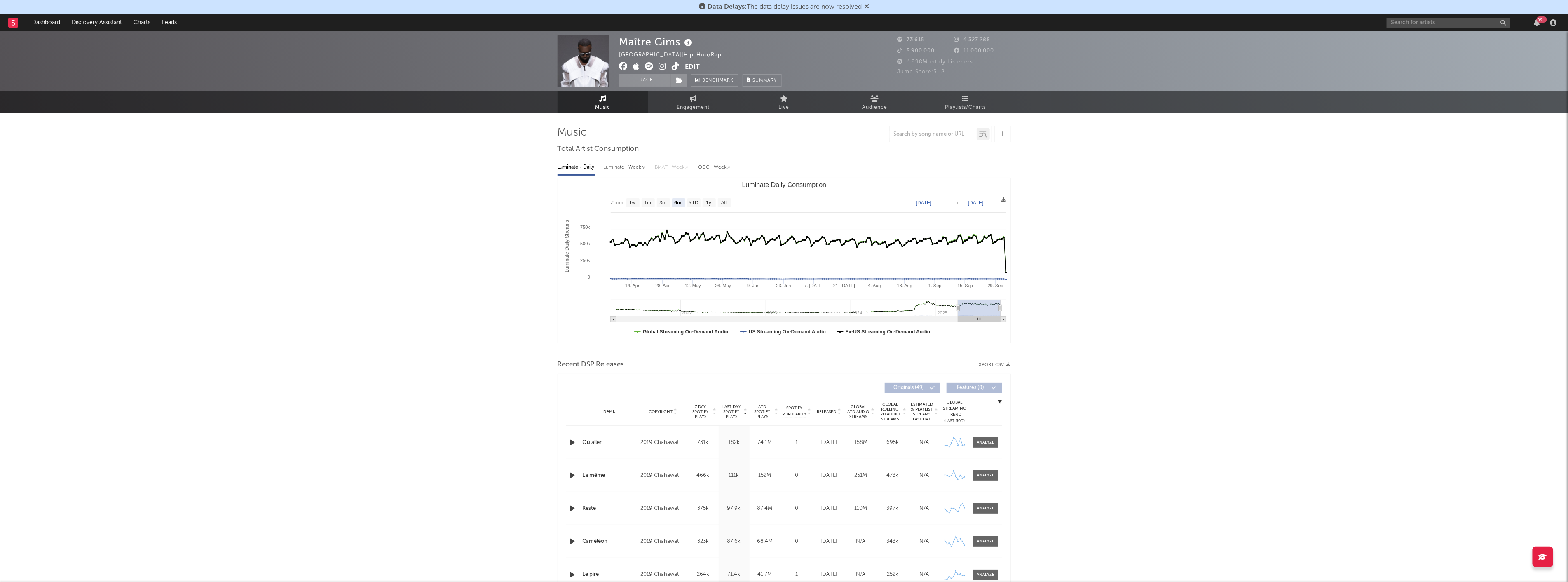
click at [648, 67] on icon at bounding box center [649, 66] width 8 height 8
click at [661, 67] on icon at bounding box center [663, 66] width 8 height 8
click at [636, 69] on icon at bounding box center [636, 66] width 7 height 8
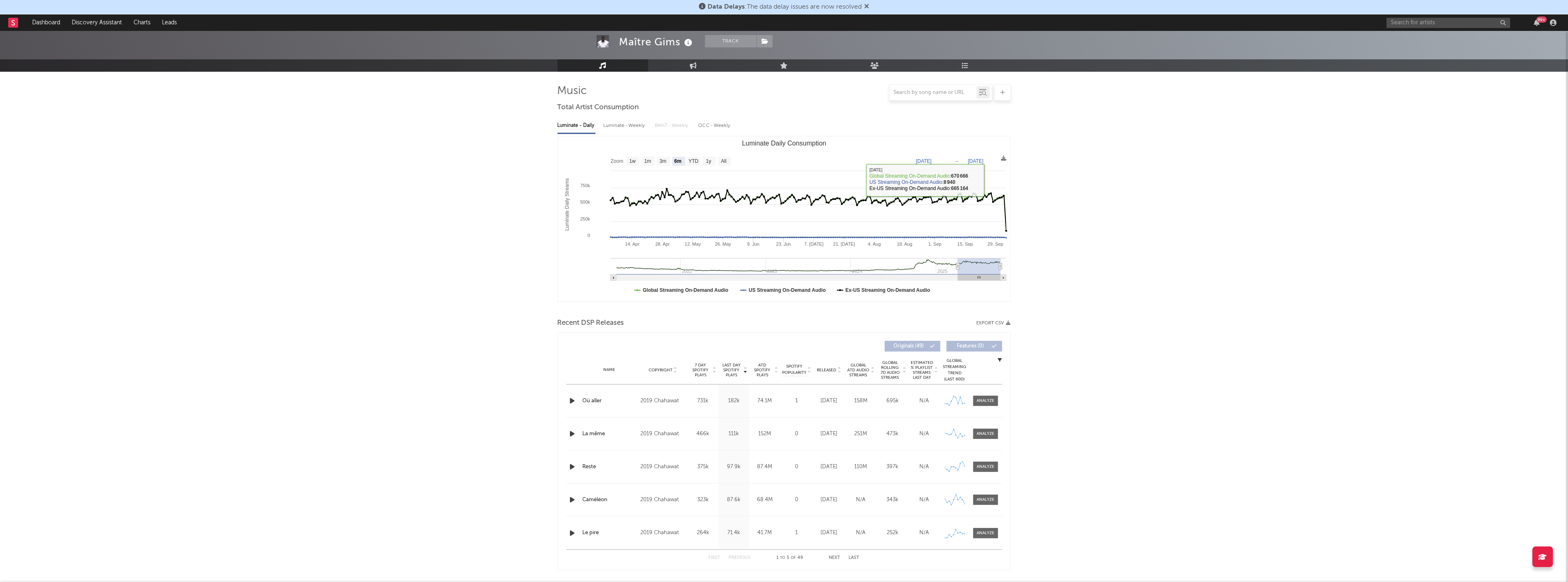
scroll to position [137, 0]
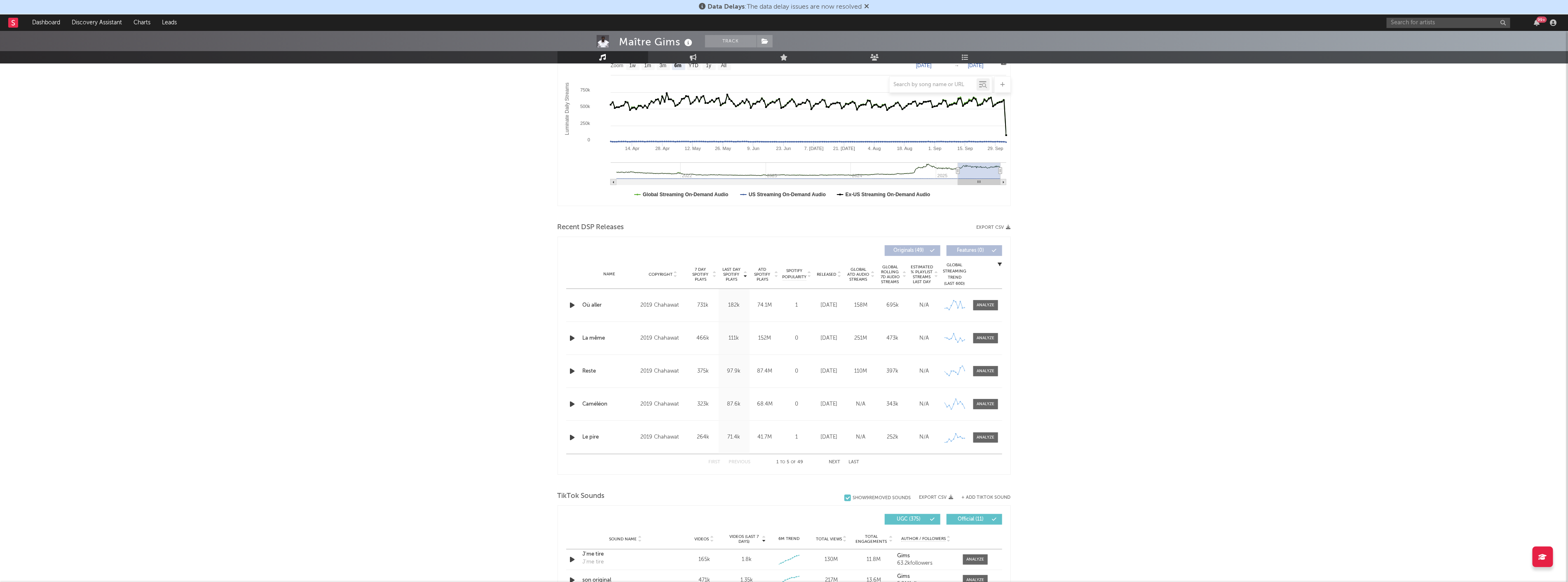
click at [594, 305] on div "Où aller" at bounding box center [609, 305] width 54 height 8
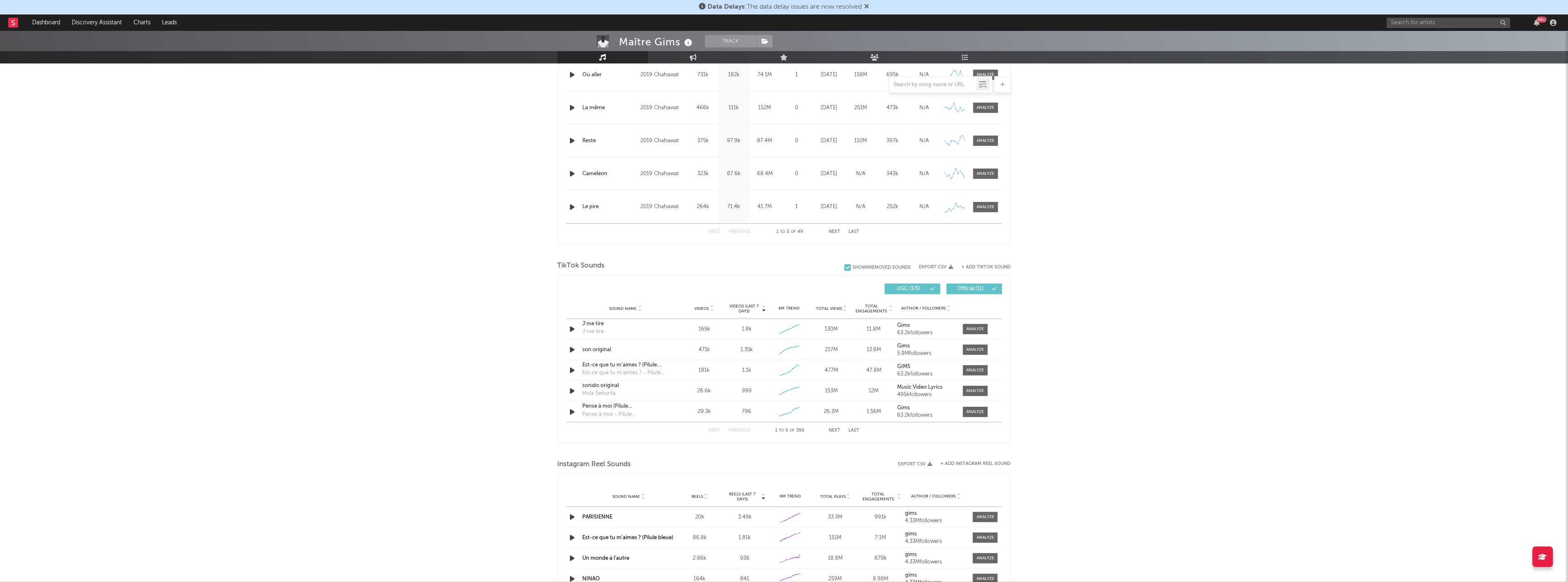
scroll to position [236, 0]
